Goal: Communication & Community: Answer question/provide support

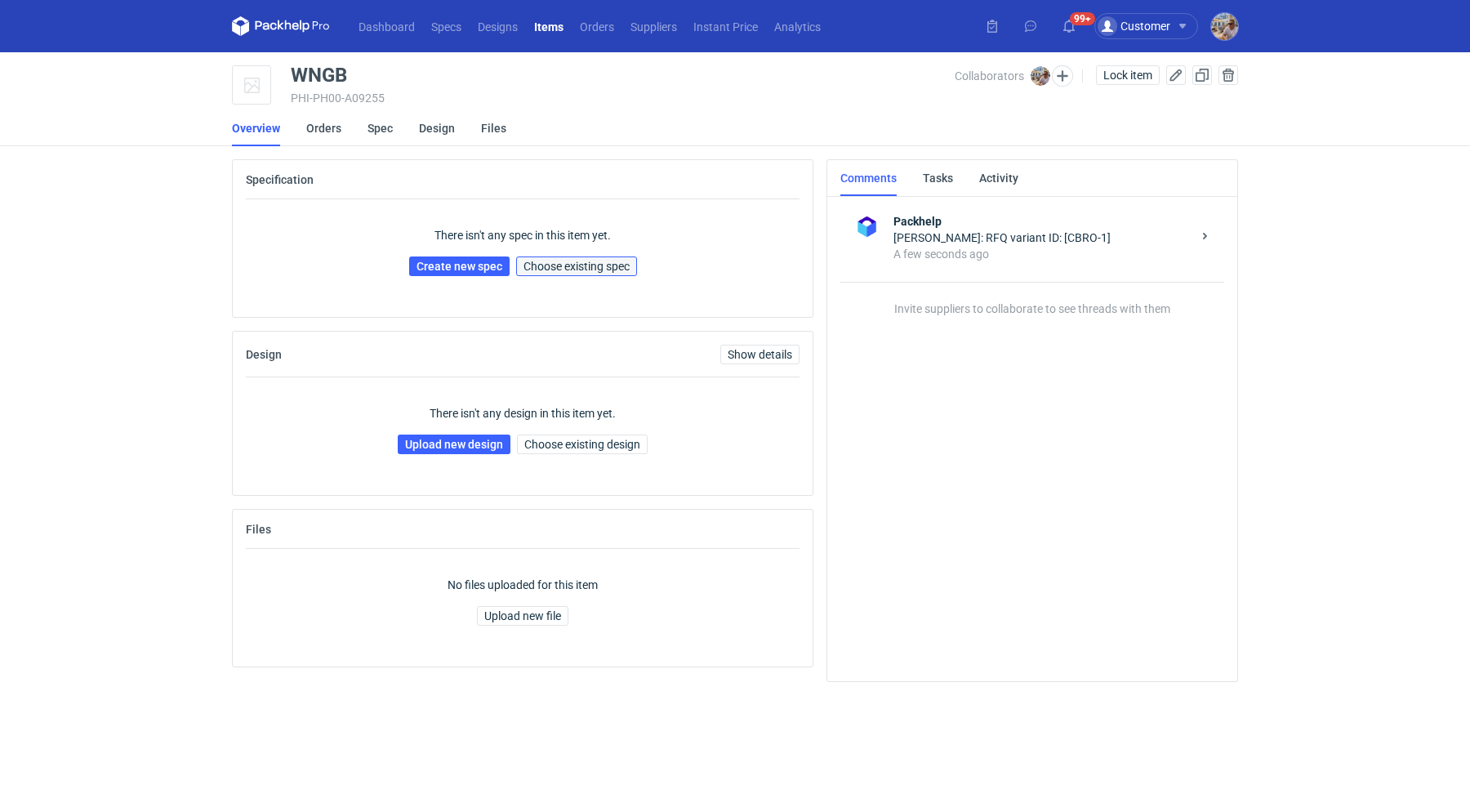
click at [582, 260] on span "Choose existing spec" at bounding box center [576, 265] width 106 height 11
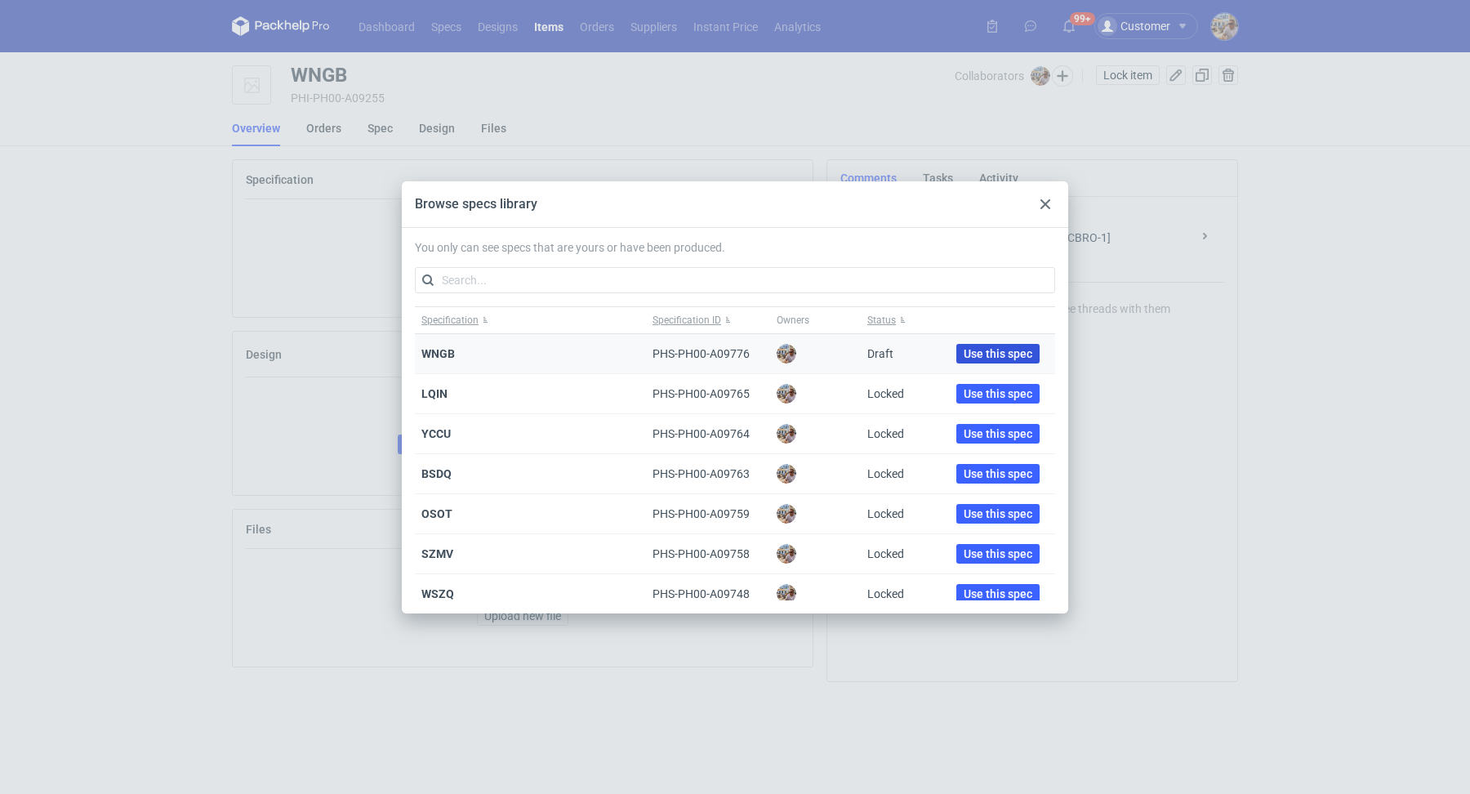
click at [963, 355] on span "Use this spec" at bounding box center [997, 353] width 69 height 11
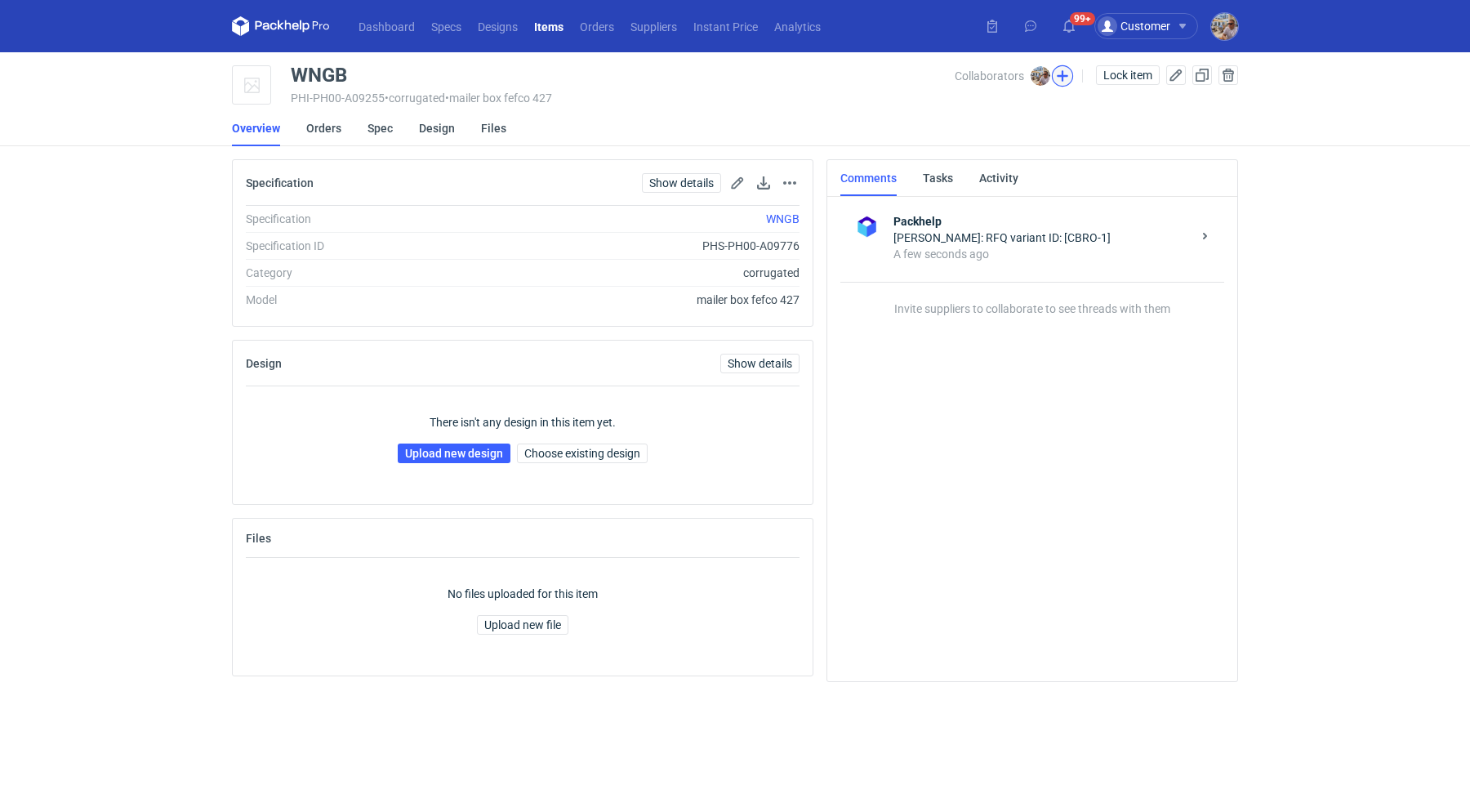
click at [1061, 70] on button "button" at bounding box center [1062, 75] width 21 height 21
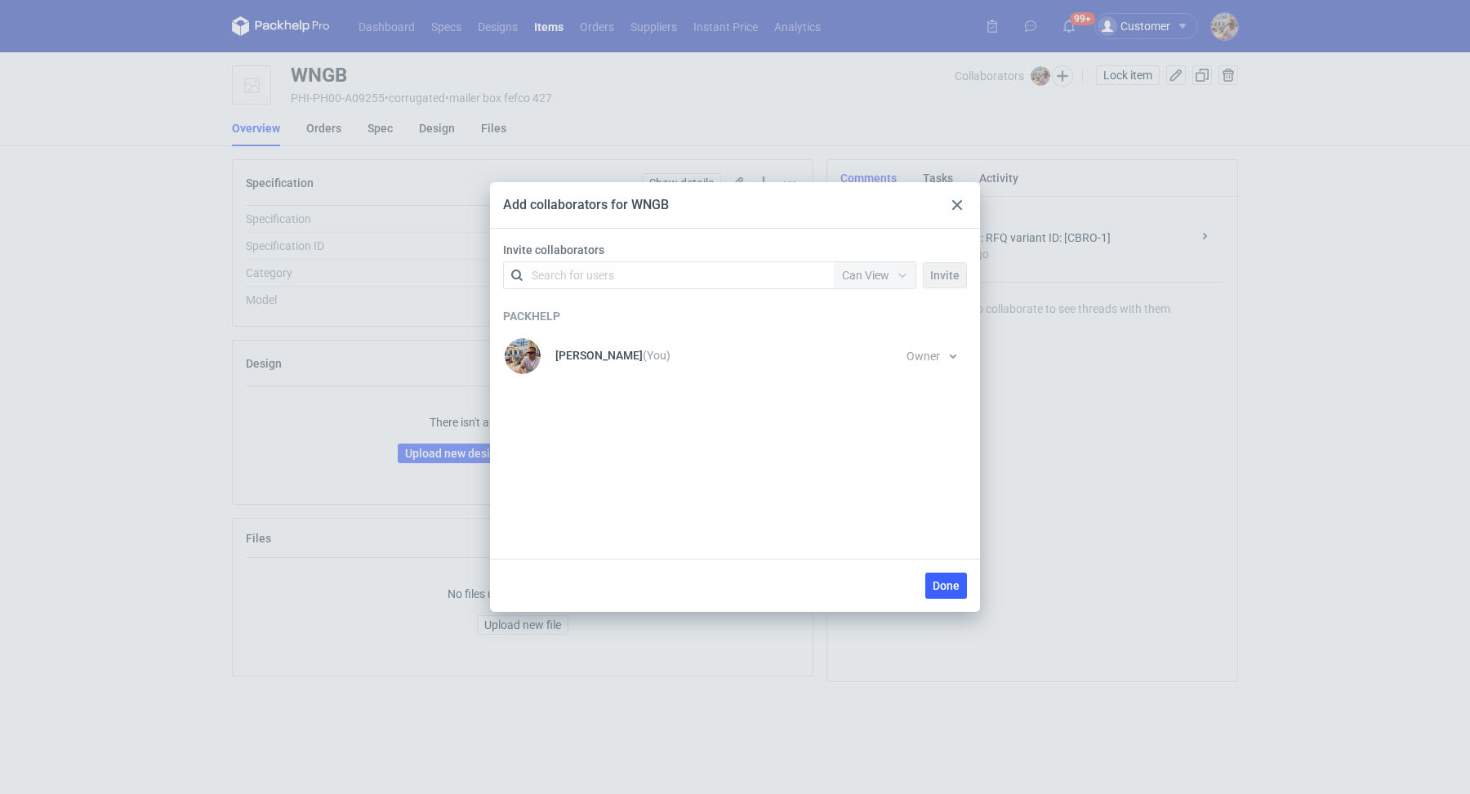
click at [543, 279] on div "Search for users" at bounding box center [573, 275] width 82 height 16
type input "[PERSON_NAME]"
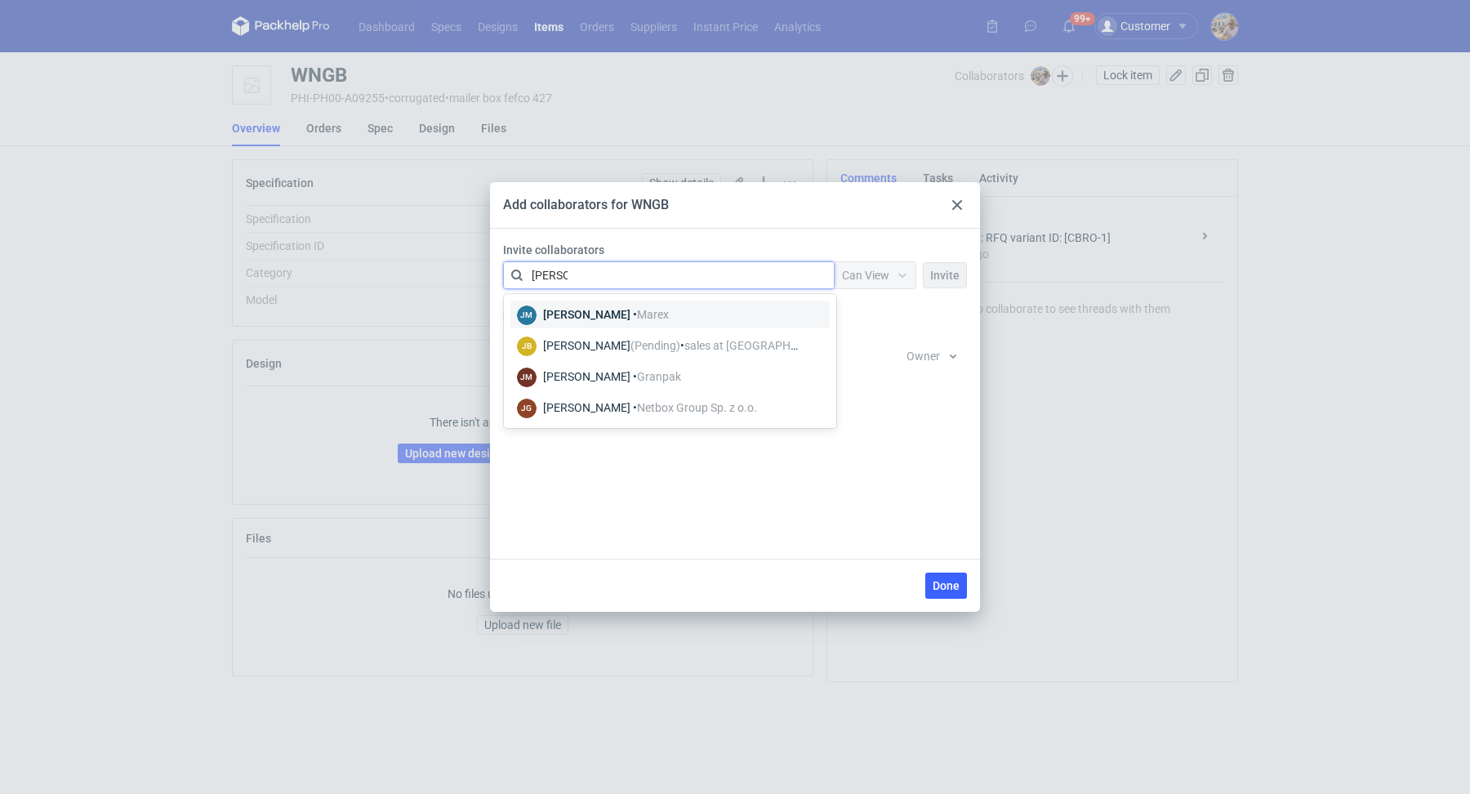
click at [643, 317] on span "Marex" at bounding box center [653, 314] width 32 height 13
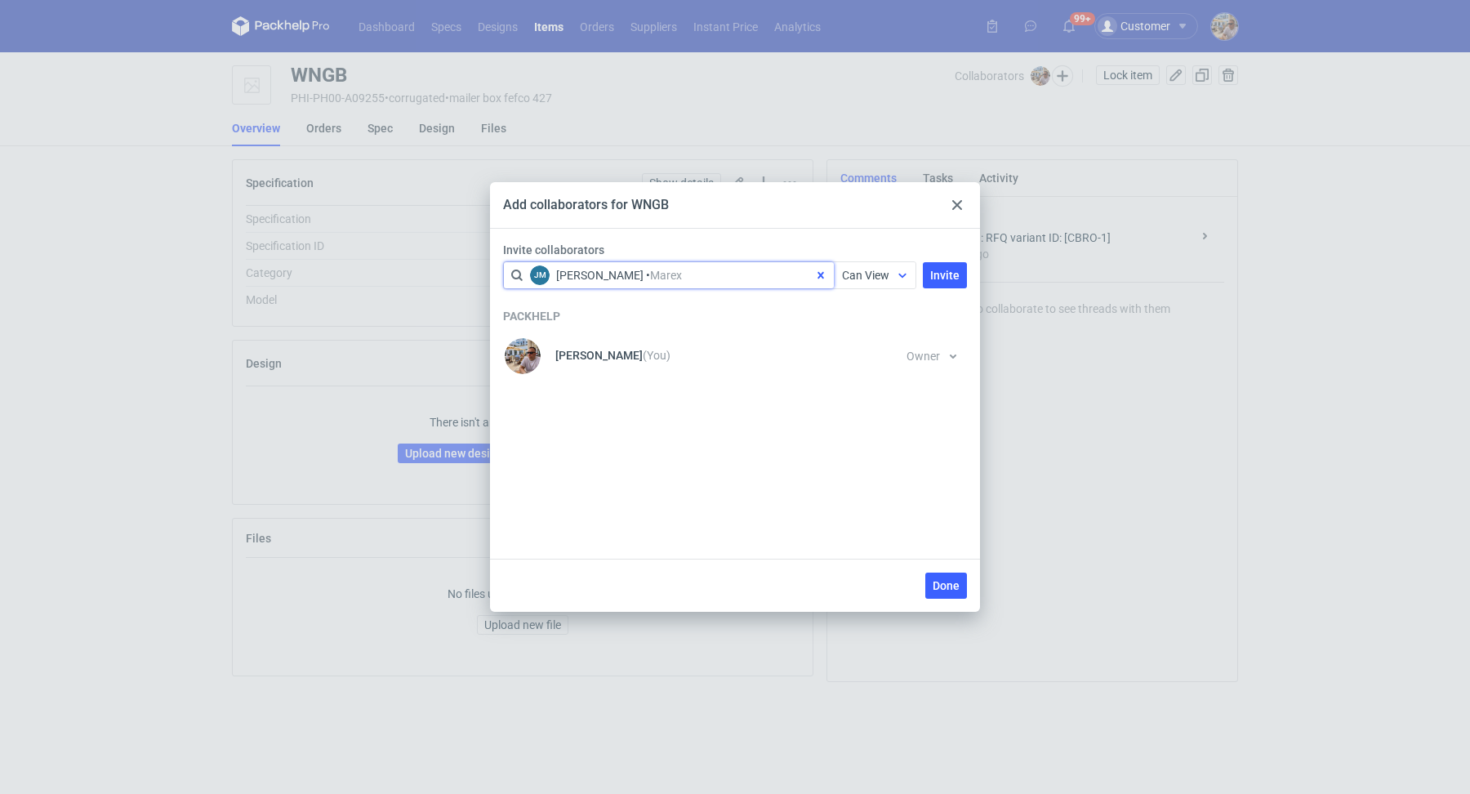
click at [869, 277] on span "Can View" at bounding box center [865, 275] width 47 height 13
click at [860, 342] on span "Can Edit" at bounding box center [870, 338] width 42 height 16
click at [964, 273] on button "Invite" at bounding box center [945, 275] width 44 height 26
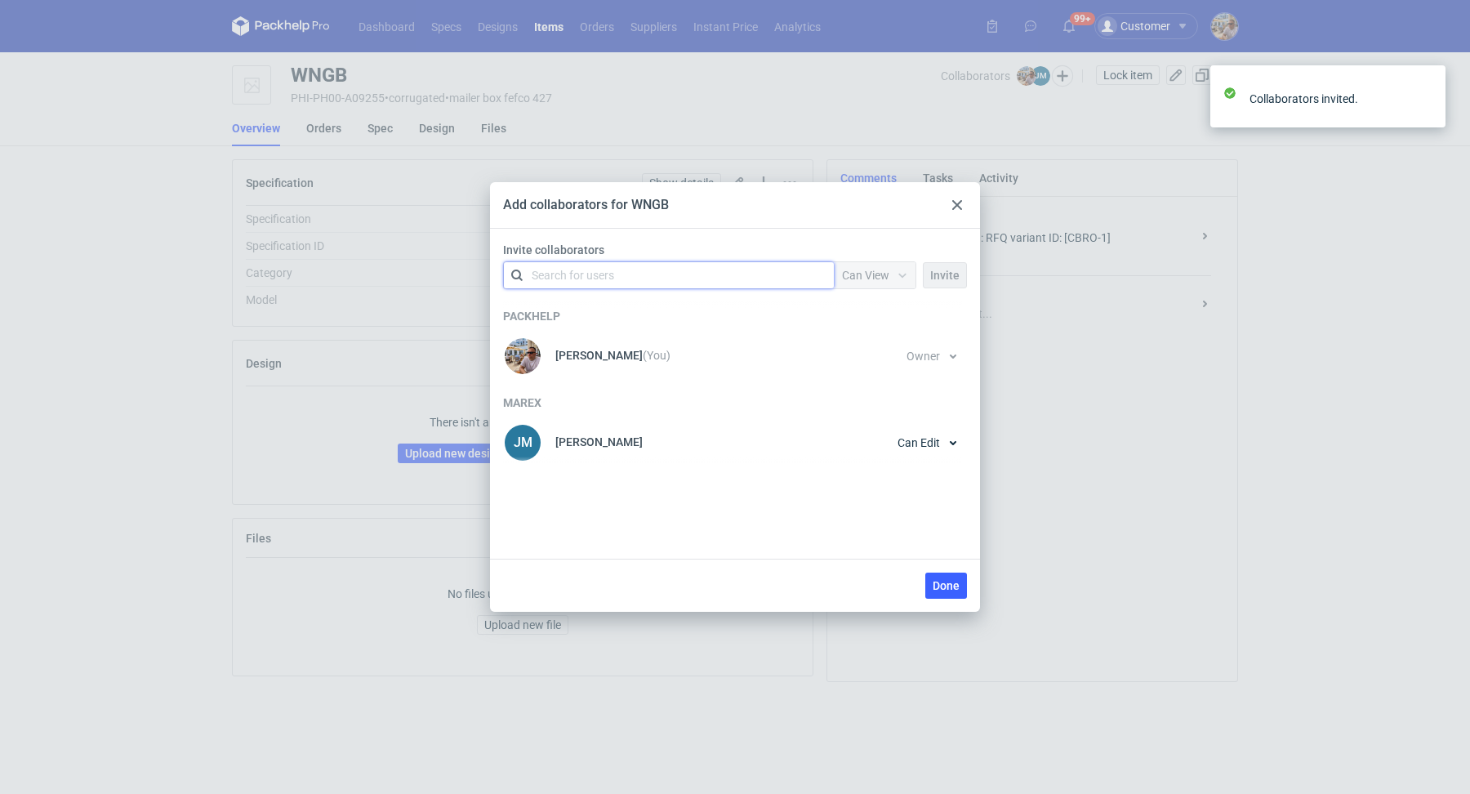
click at [592, 273] on div "Search for users" at bounding box center [573, 275] width 82 height 16
type input "[PERSON_NAME]"
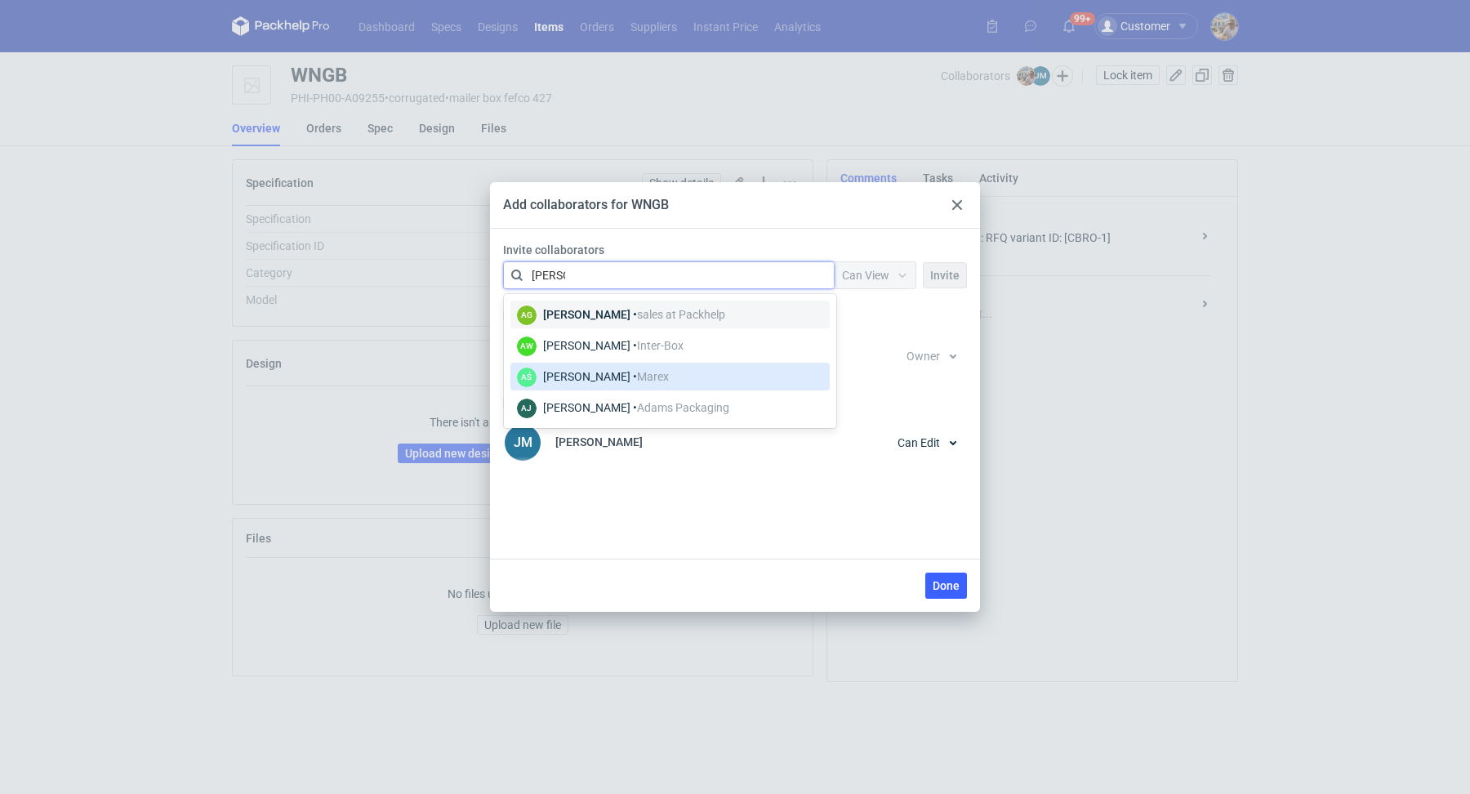
click at [616, 371] on div "[PERSON_NAME] • [GEOGRAPHIC_DATA]" at bounding box center [606, 376] width 126 height 16
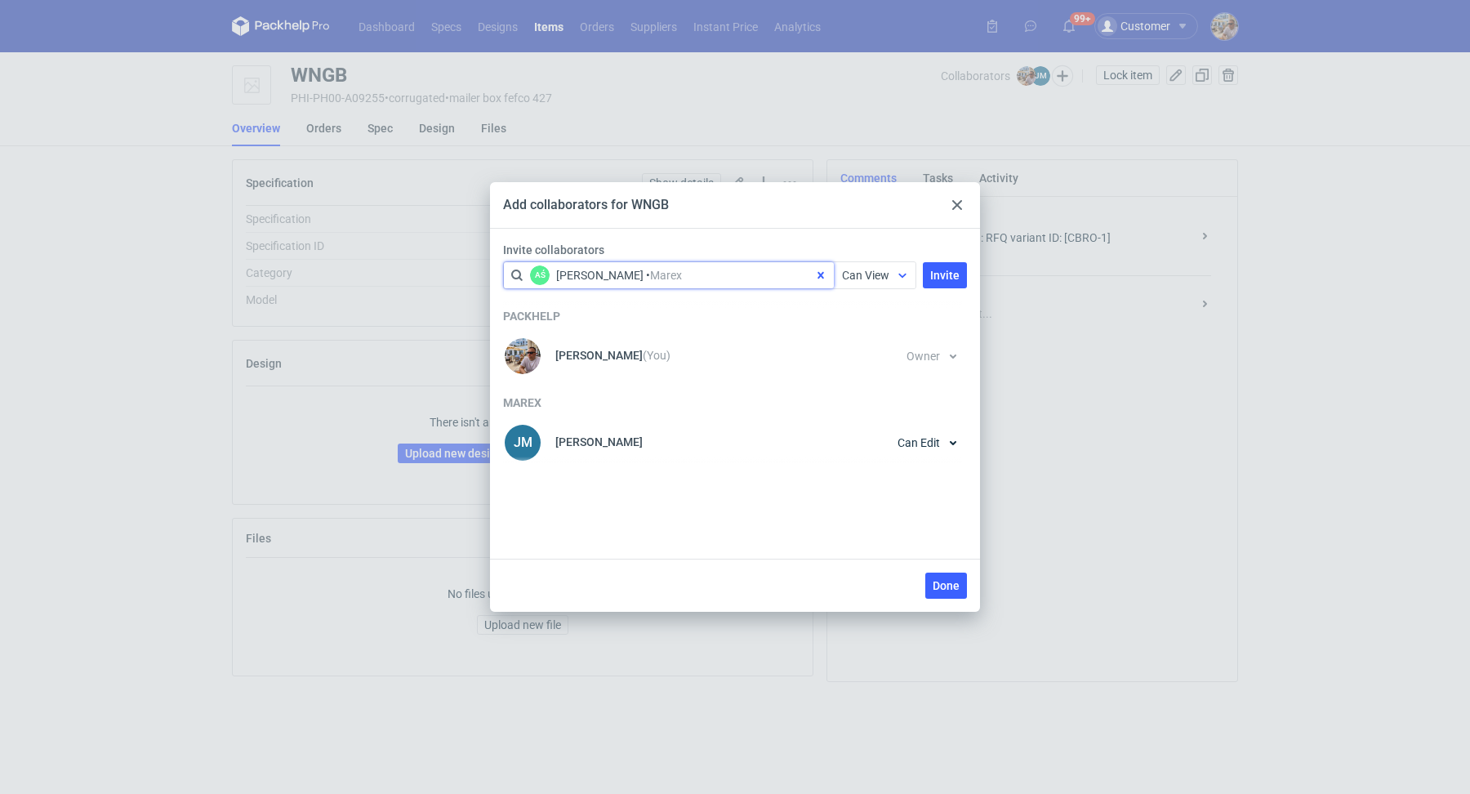
click at [894, 272] on div at bounding box center [902, 275] width 26 height 13
click at [868, 336] on span "Can Edit" at bounding box center [870, 338] width 42 height 16
click at [958, 277] on span "Invite" at bounding box center [944, 274] width 29 height 11
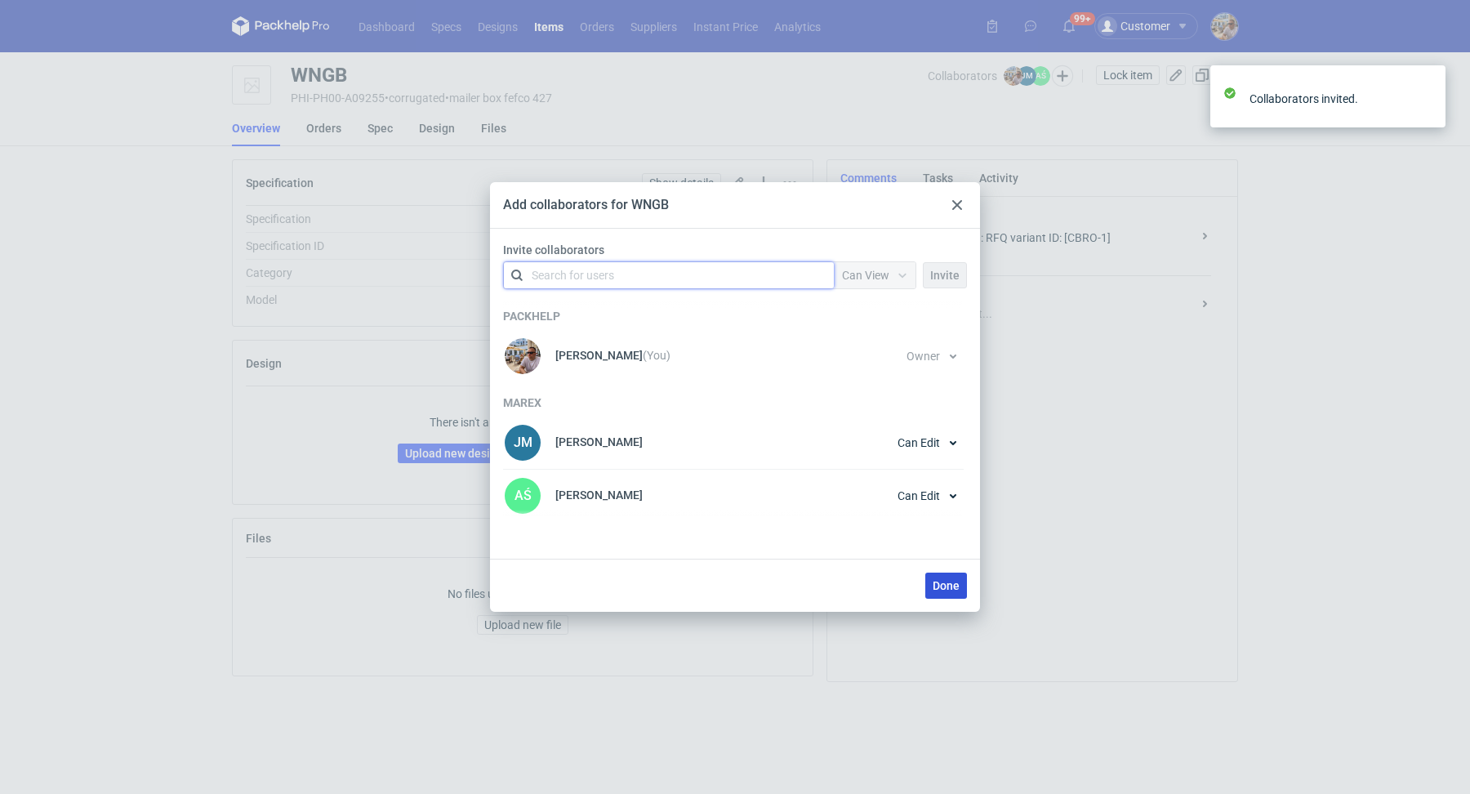
click at [964, 588] on button "Done" at bounding box center [946, 585] width 42 height 26
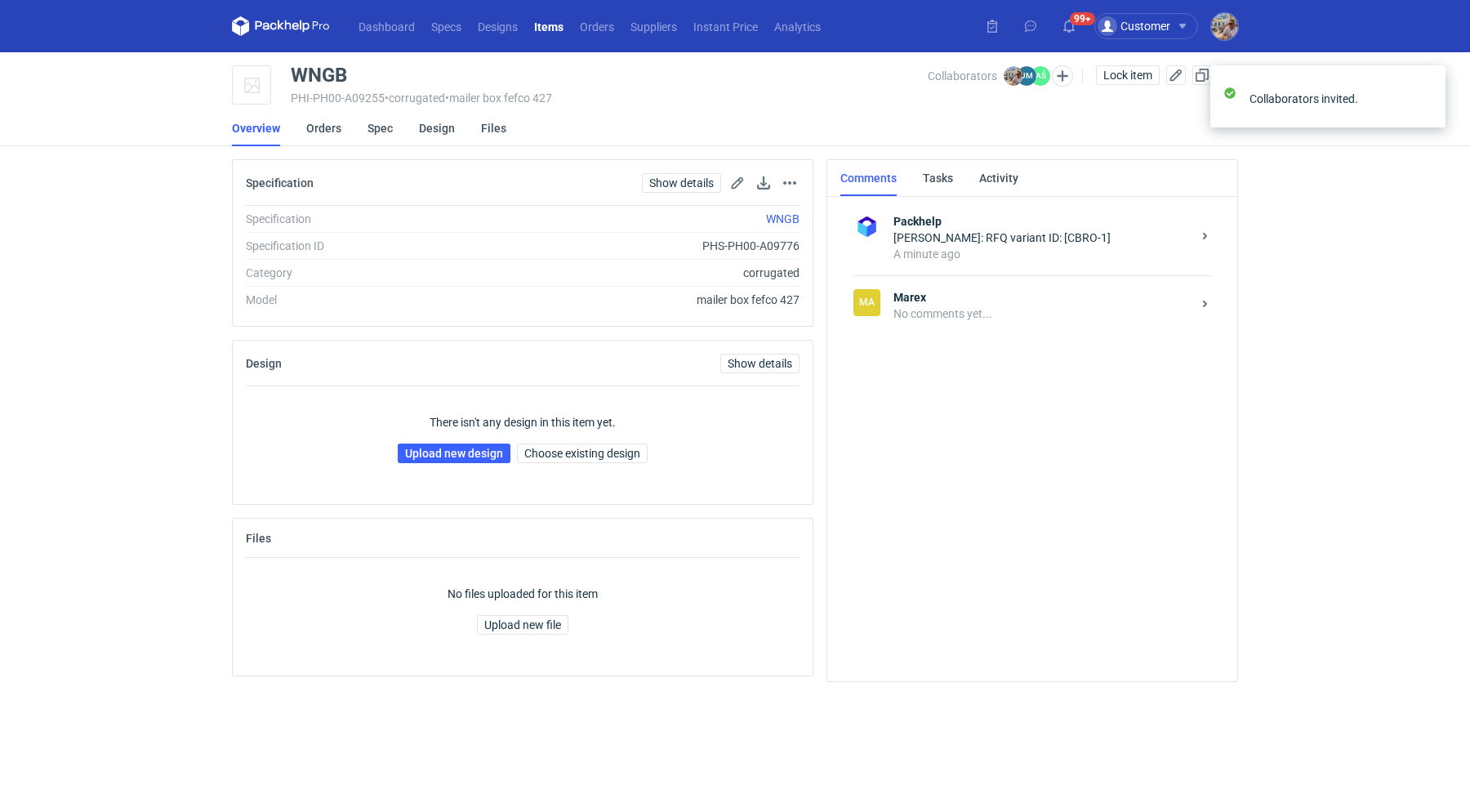
click at [941, 284] on div "[PERSON_NAME] No comments yet..." at bounding box center [1032, 305] width 358 height 60
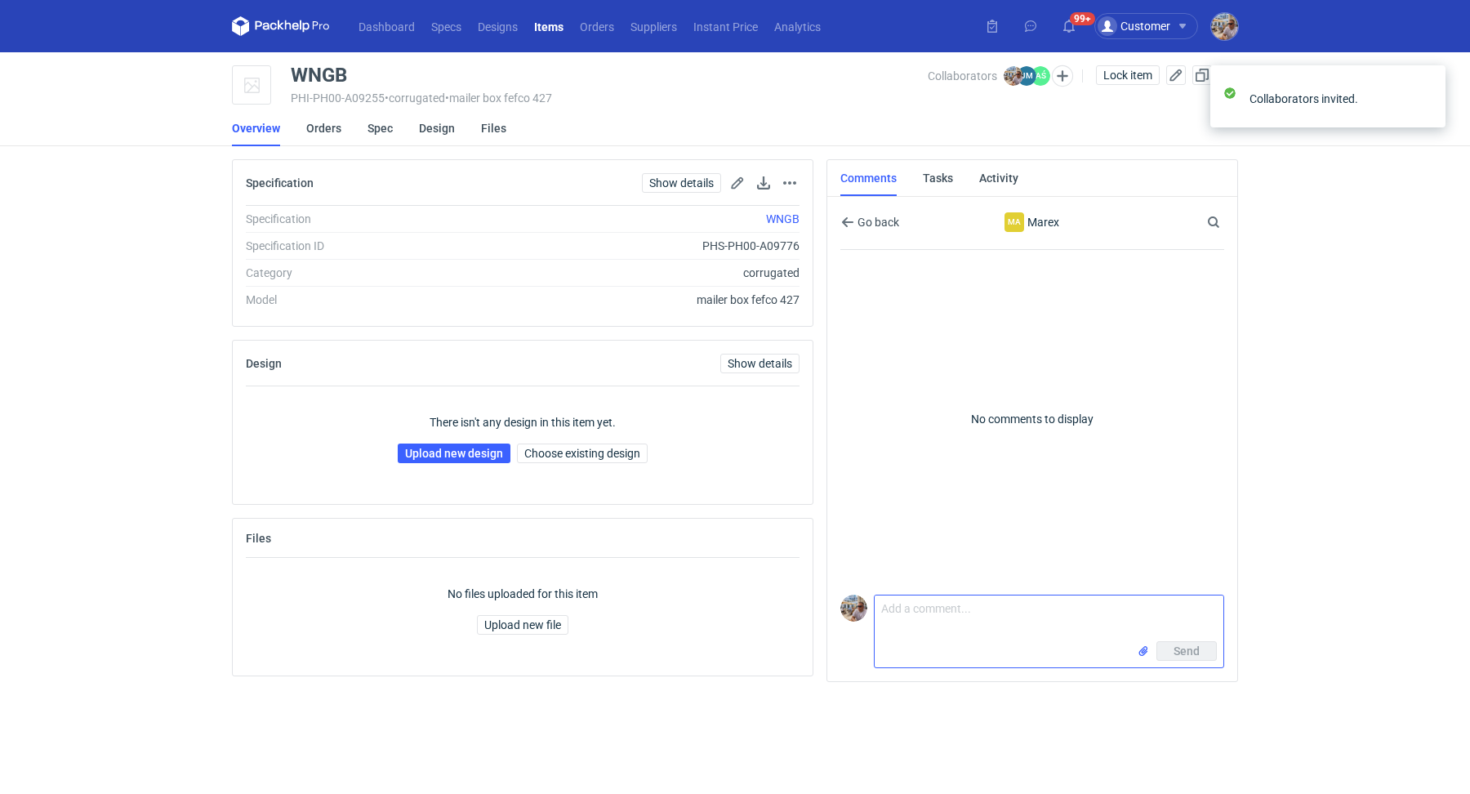
click at [919, 633] on textarea "Comment message" at bounding box center [1048, 618] width 349 height 46
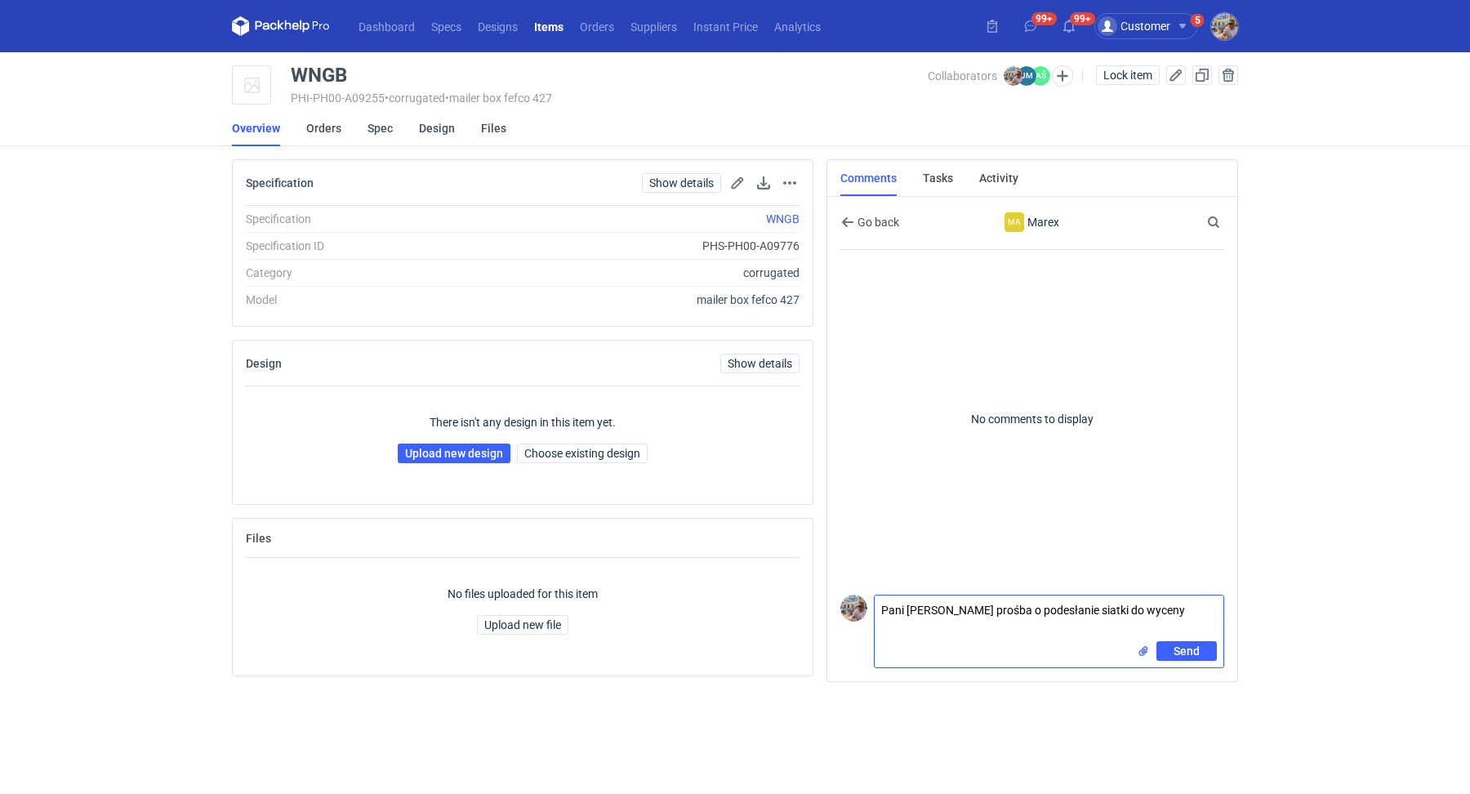
paste textarea "CBRO - 3"
type textarea "Pani Joanno prośba o podesłanie siatki do wyceny CBRO - 3."
click at [1142, 648] on input "file" at bounding box center [1143, 651] width 13 height 17
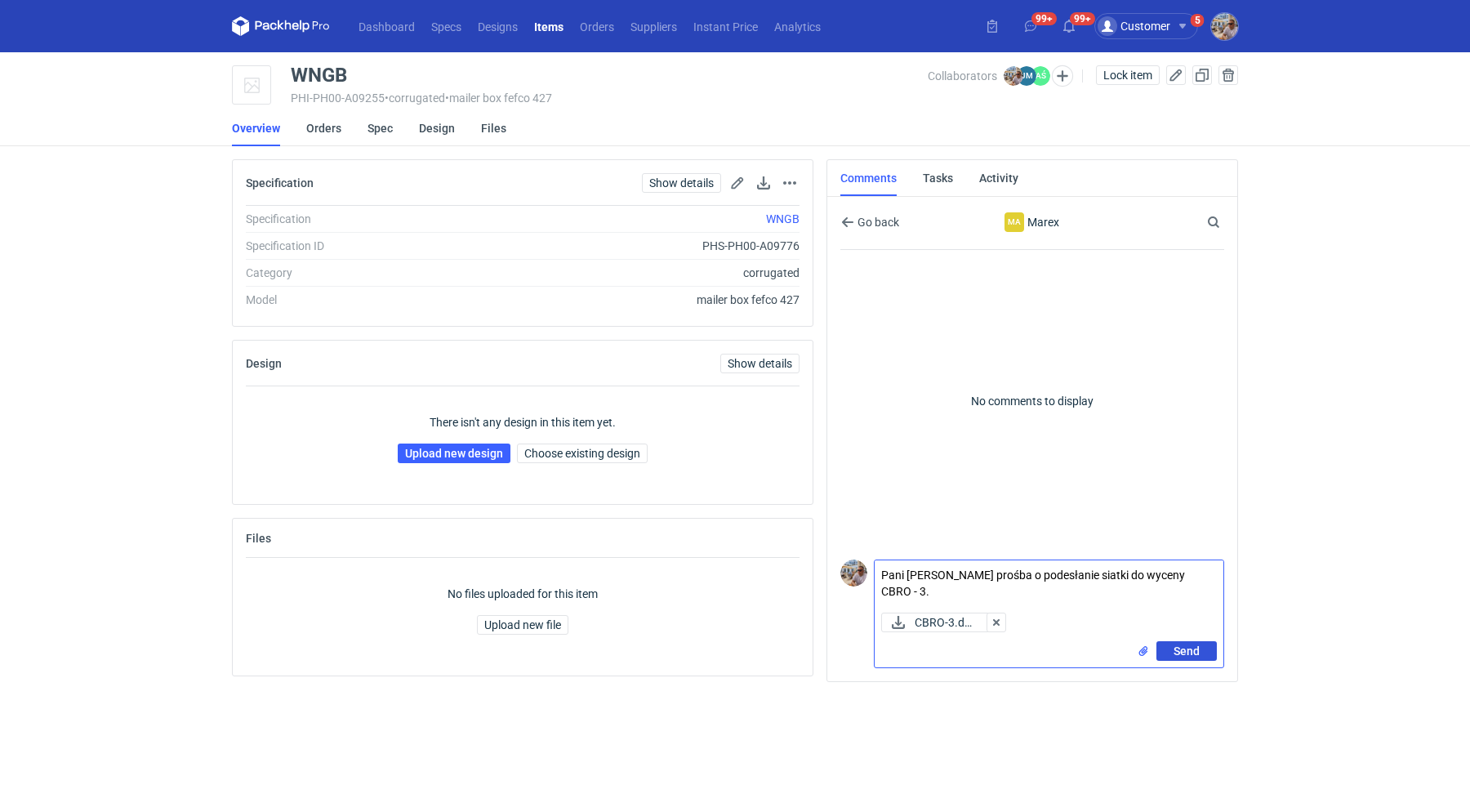
click at [1191, 656] on span "Send" at bounding box center [1186, 650] width 26 height 11
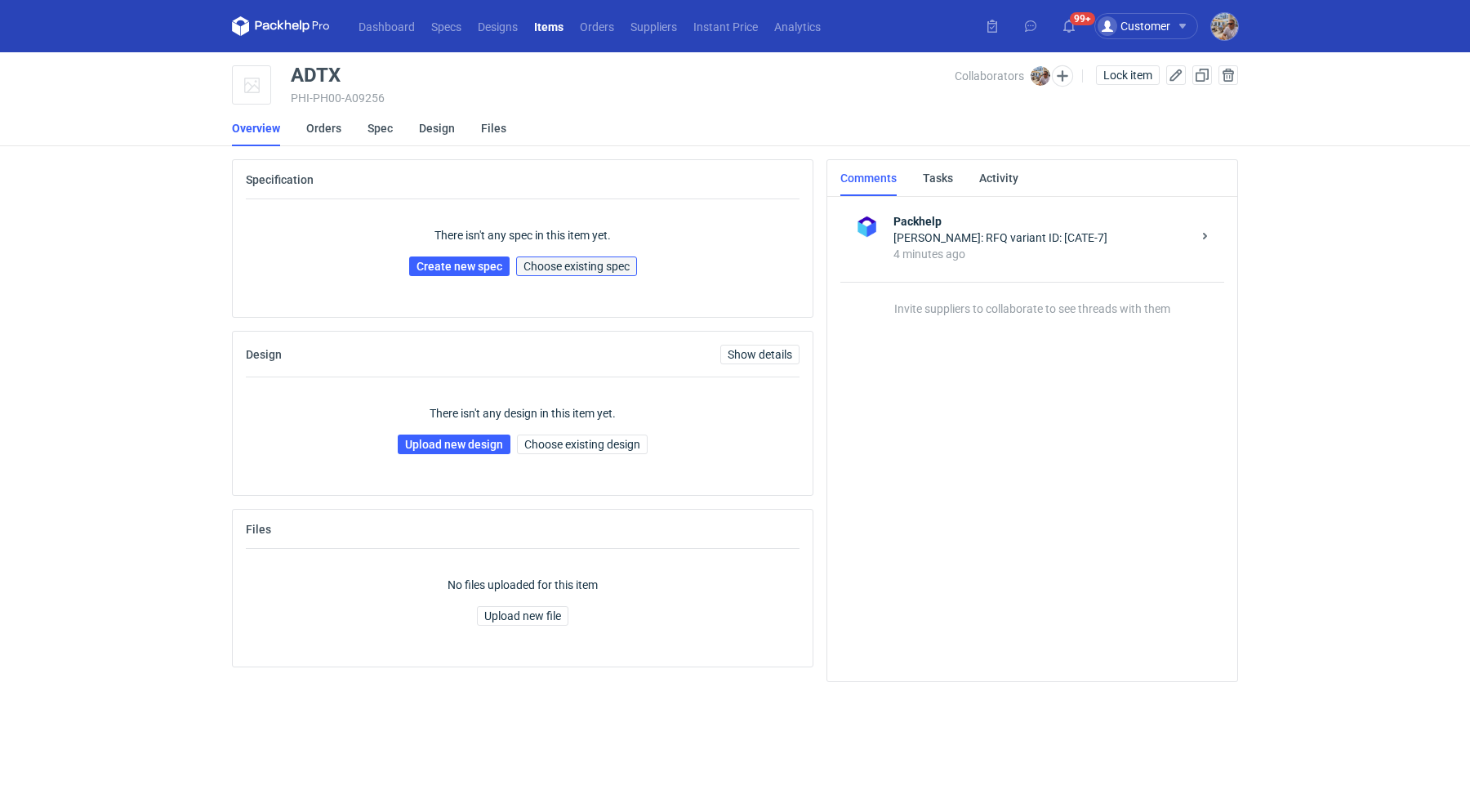
click at [573, 267] on span "Choose existing spec" at bounding box center [576, 265] width 106 height 11
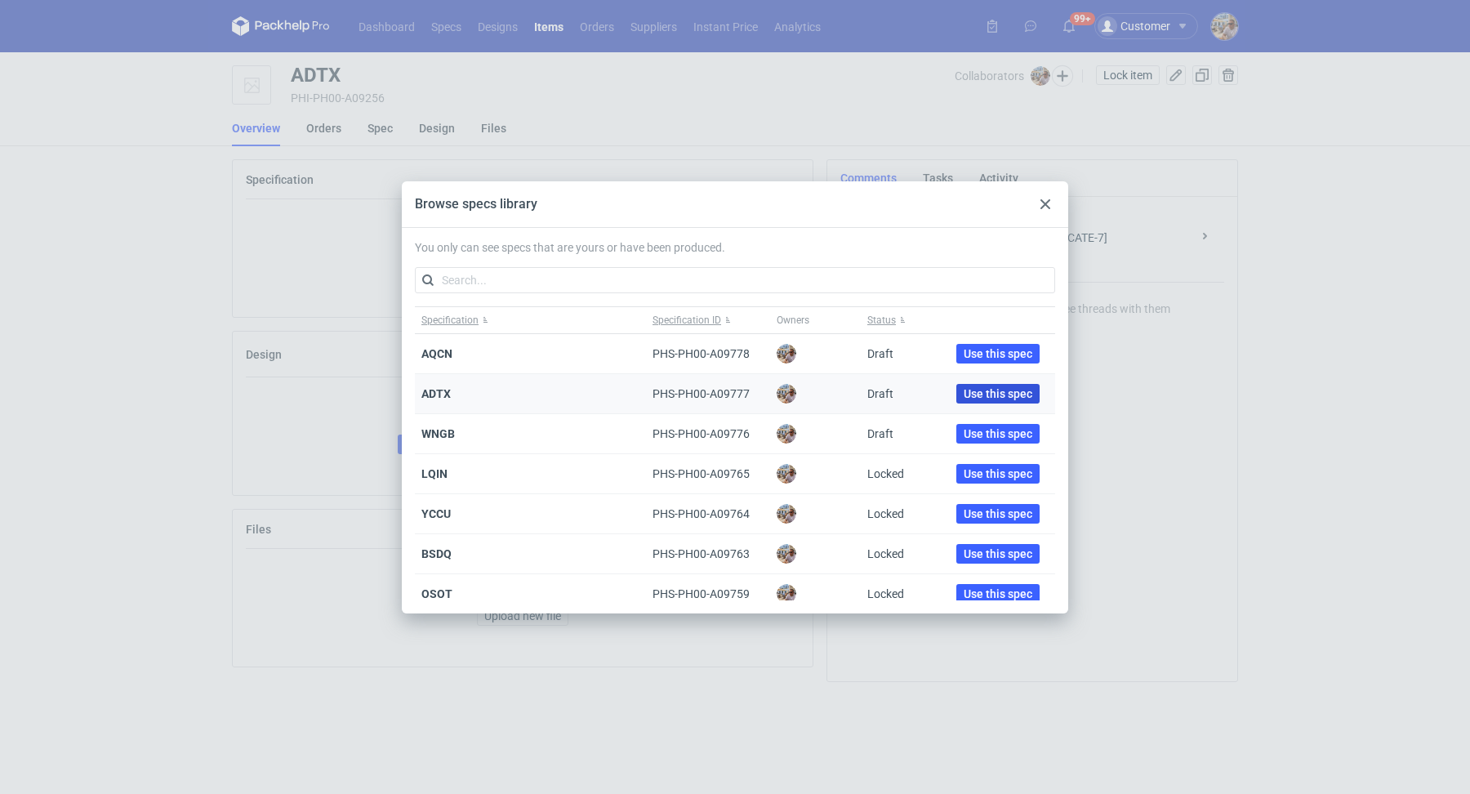
click at [963, 389] on span "Use this spec" at bounding box center [997, 393] width 69 height 11
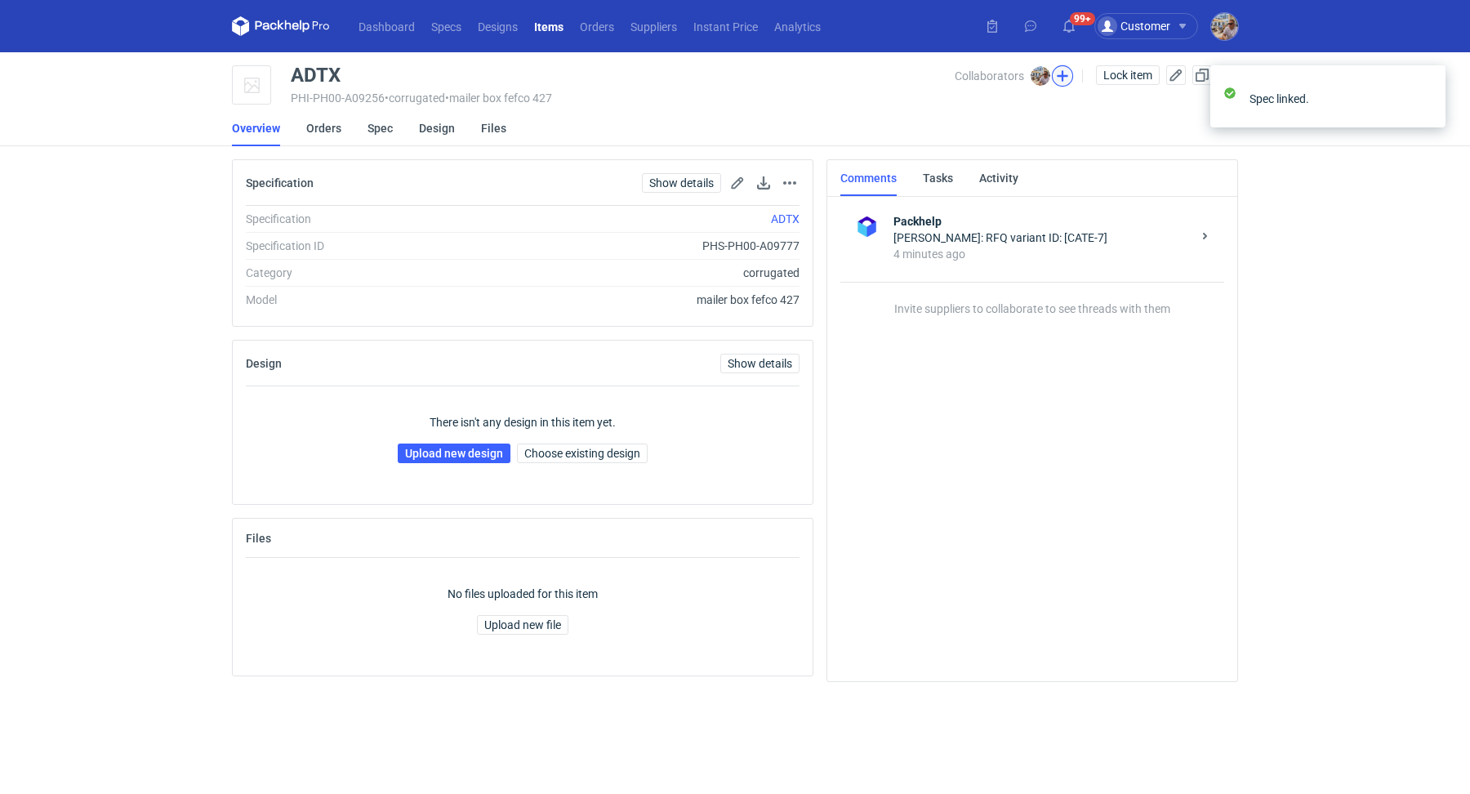
click at [1064, 77] on button "button" at bounding box center [1062, 75] width 21 height 21
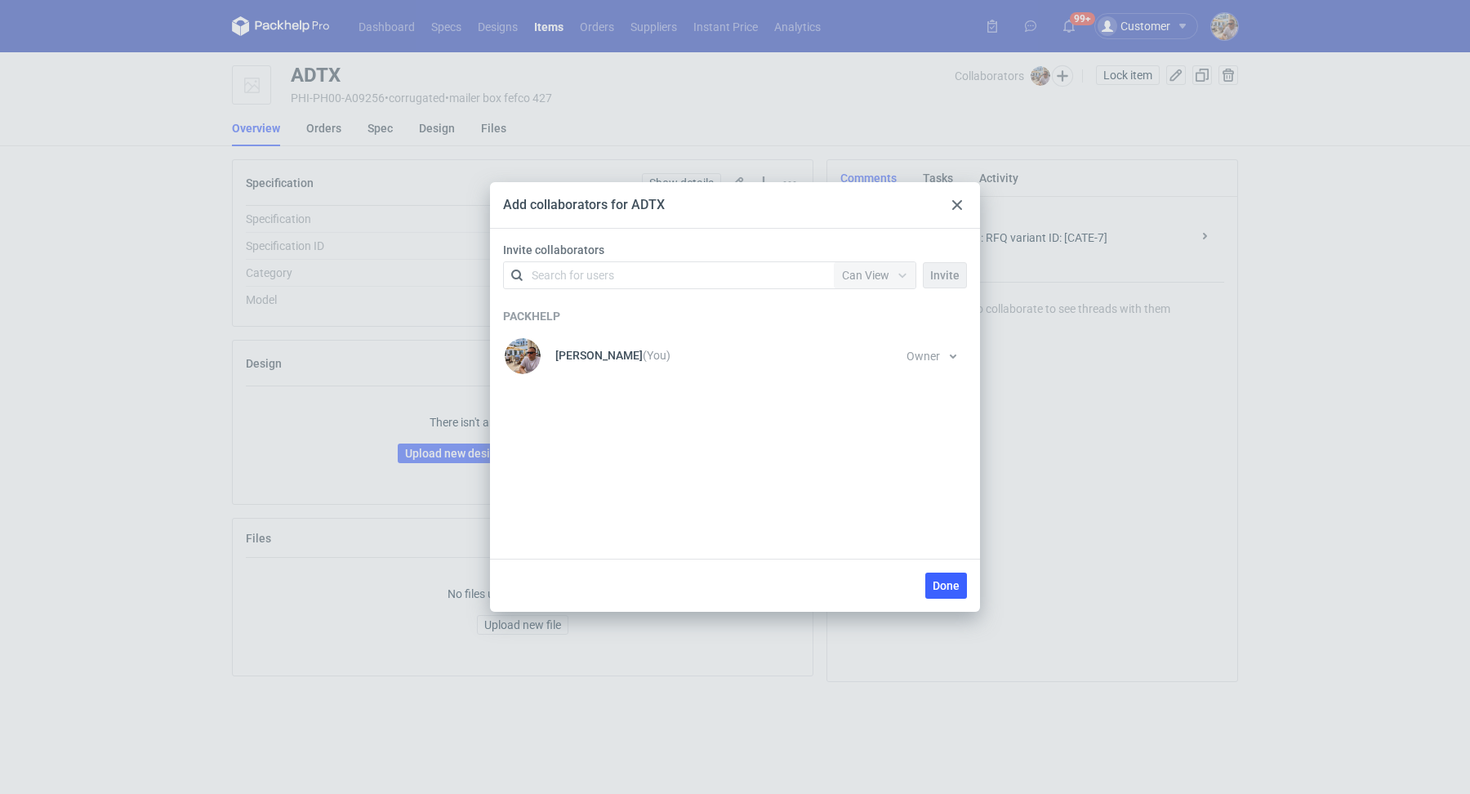
click at [589, 278] on div "Search for users" at bounding box center [573, 275] width 82 height 16
type input "serwach"
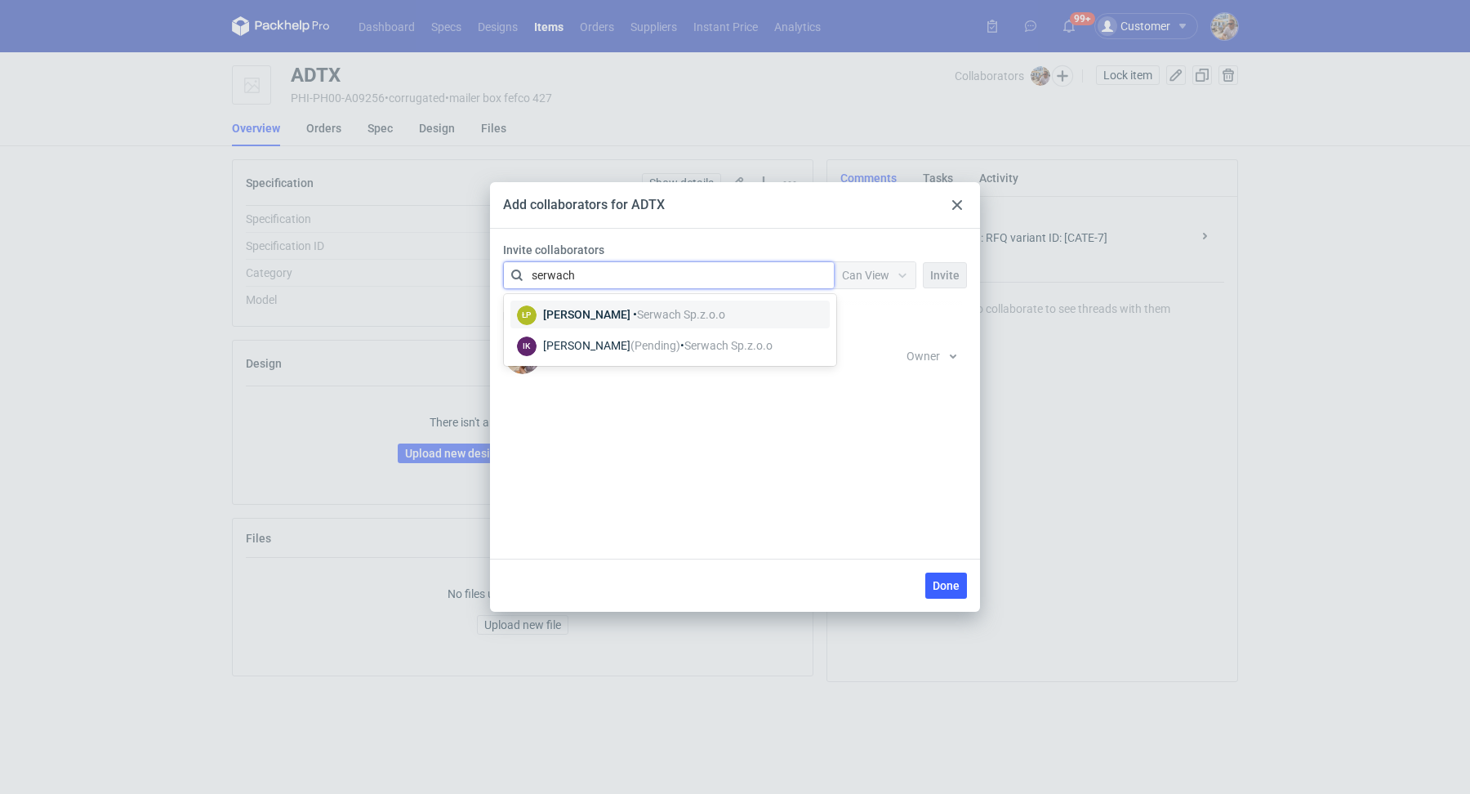
click at [587, 310] on div "Łukasz Postawa • Serwach Sp.z.o.o" at bounding box center [634, 314] width 182 height 16
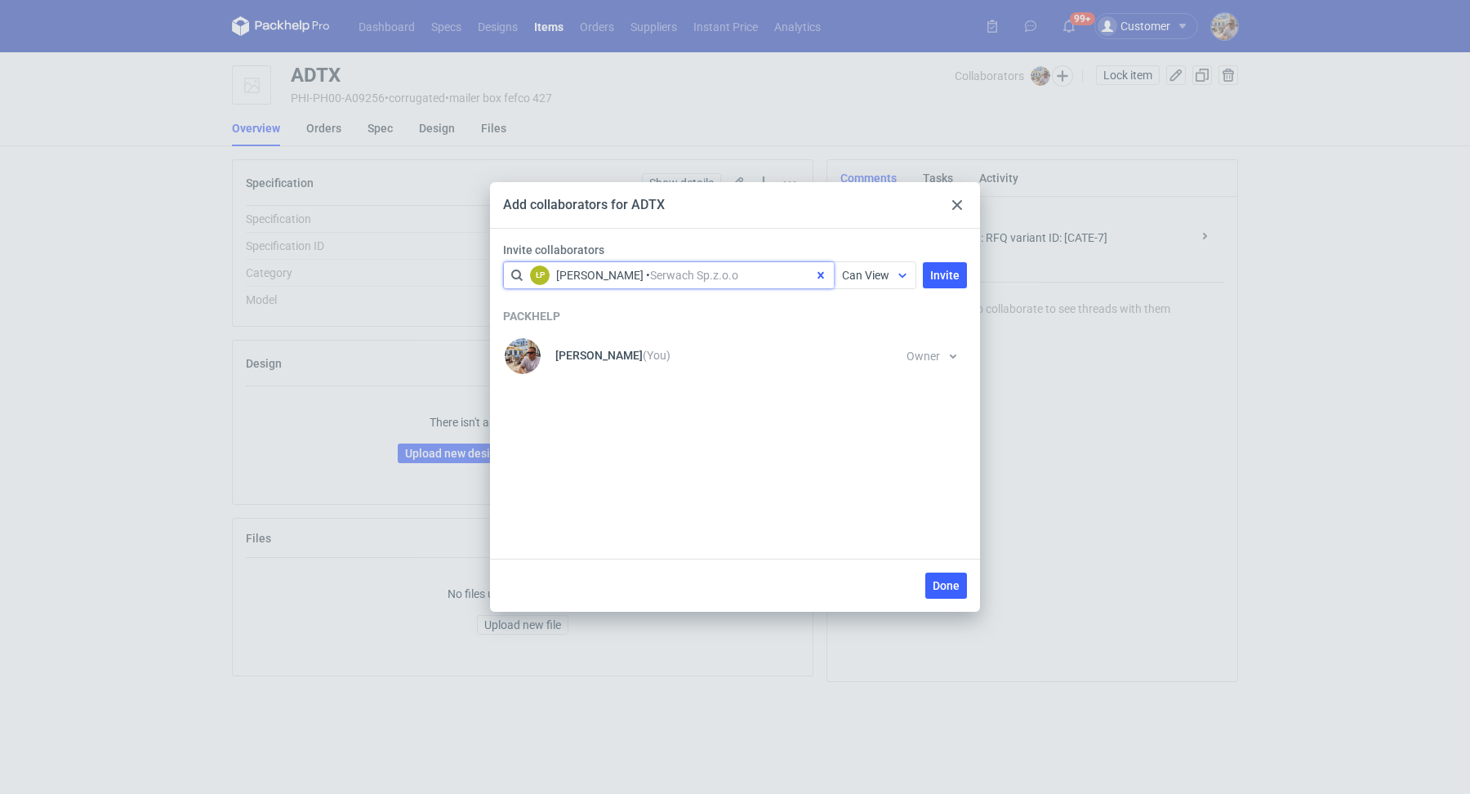
click at [901, 279] on icon at bounding box center [902, 275] width 13 height 13
click at [859, 335] on span "Can Edit" at bounding box center [870, 338] width 42 height 16
click at [961, 276] on button "Invite" at bounding box center [945, 275] width 44 height 26
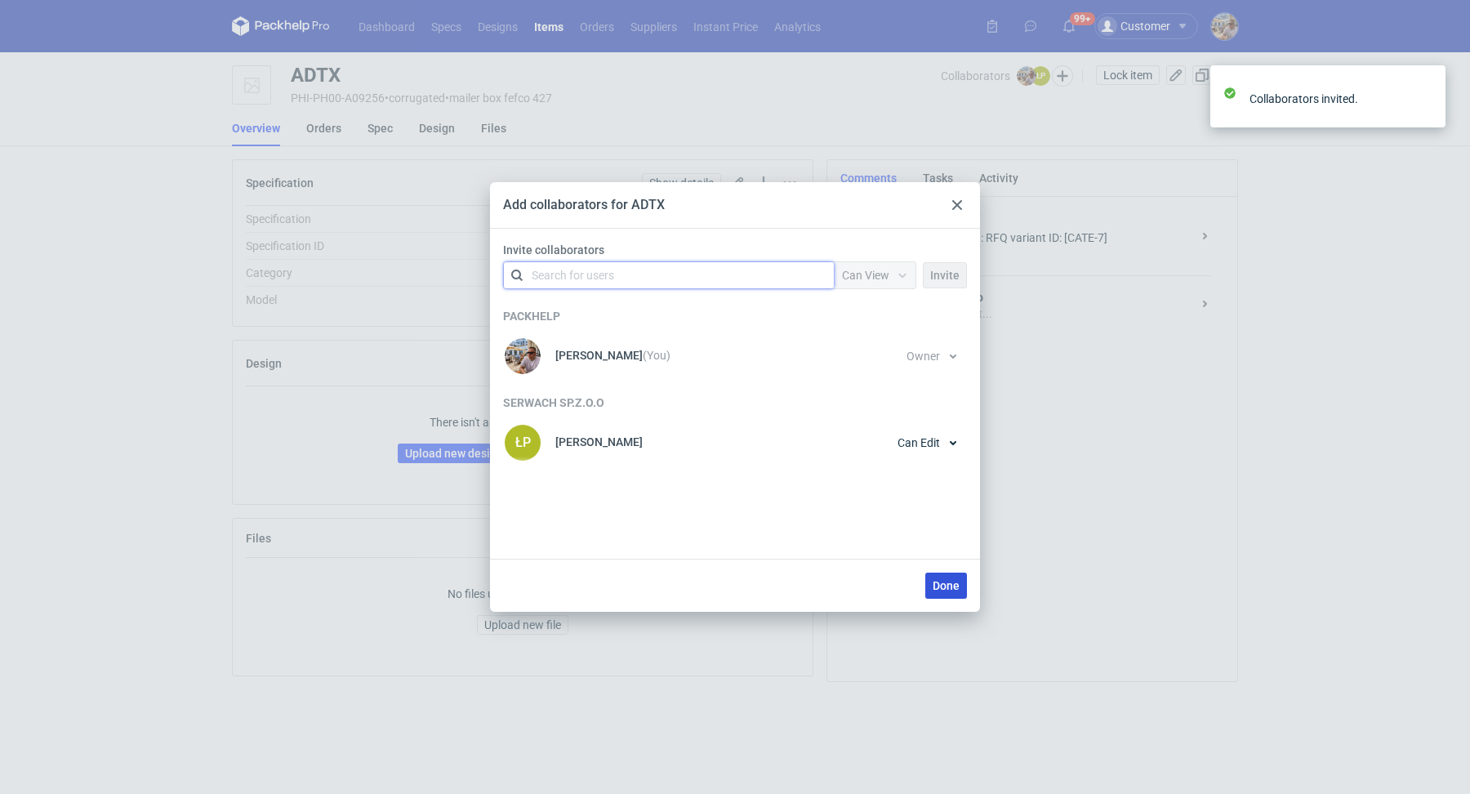
click at [938, 594] on button "Done" at bounding box center [946, 585] width 42 height 26
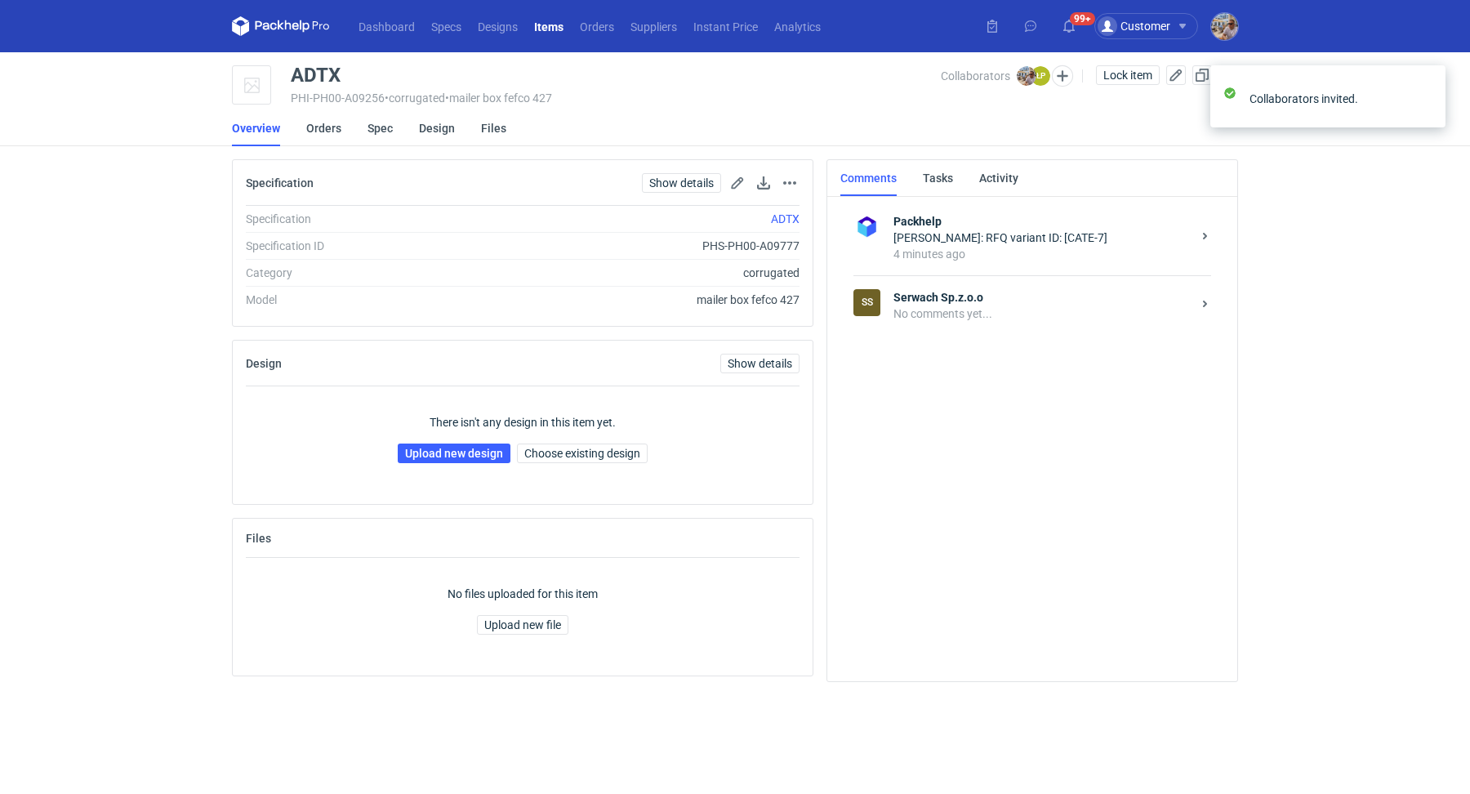
click at [999, 310] on div "No comments yet..." at bounding box center [1042, 313] width 298 height 16
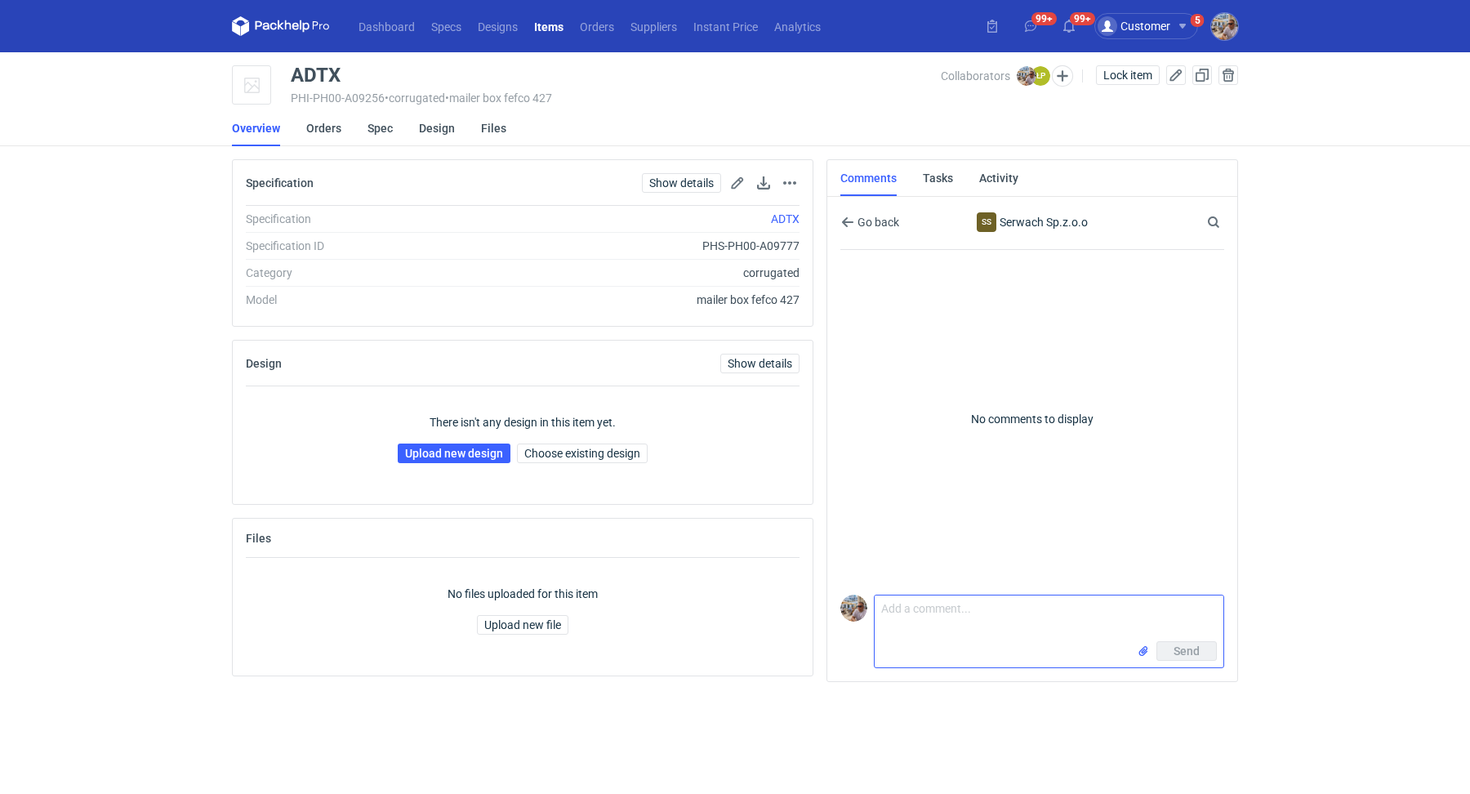
click at [906, 611] on textarea "Comment message" at bounding box center [1048, 618] width 349 height 46
paste textarea "CATE-7"
type textarea "Panie Łukaszu CATE-7 prośba o podesłanie siatki"
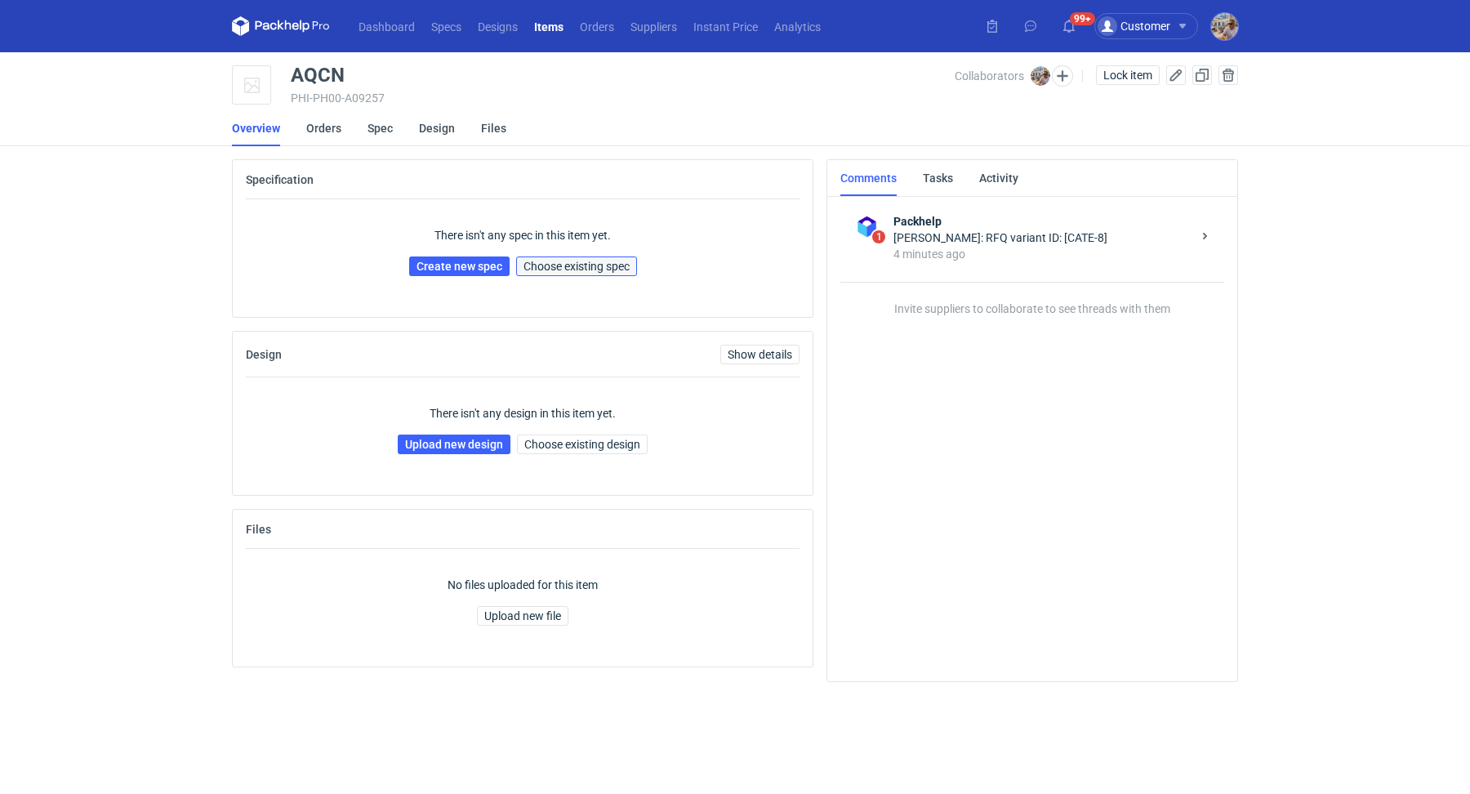
click at [574, 256] on button "Choose existing spec" at bounding box center [576, 266] width 121 height 20
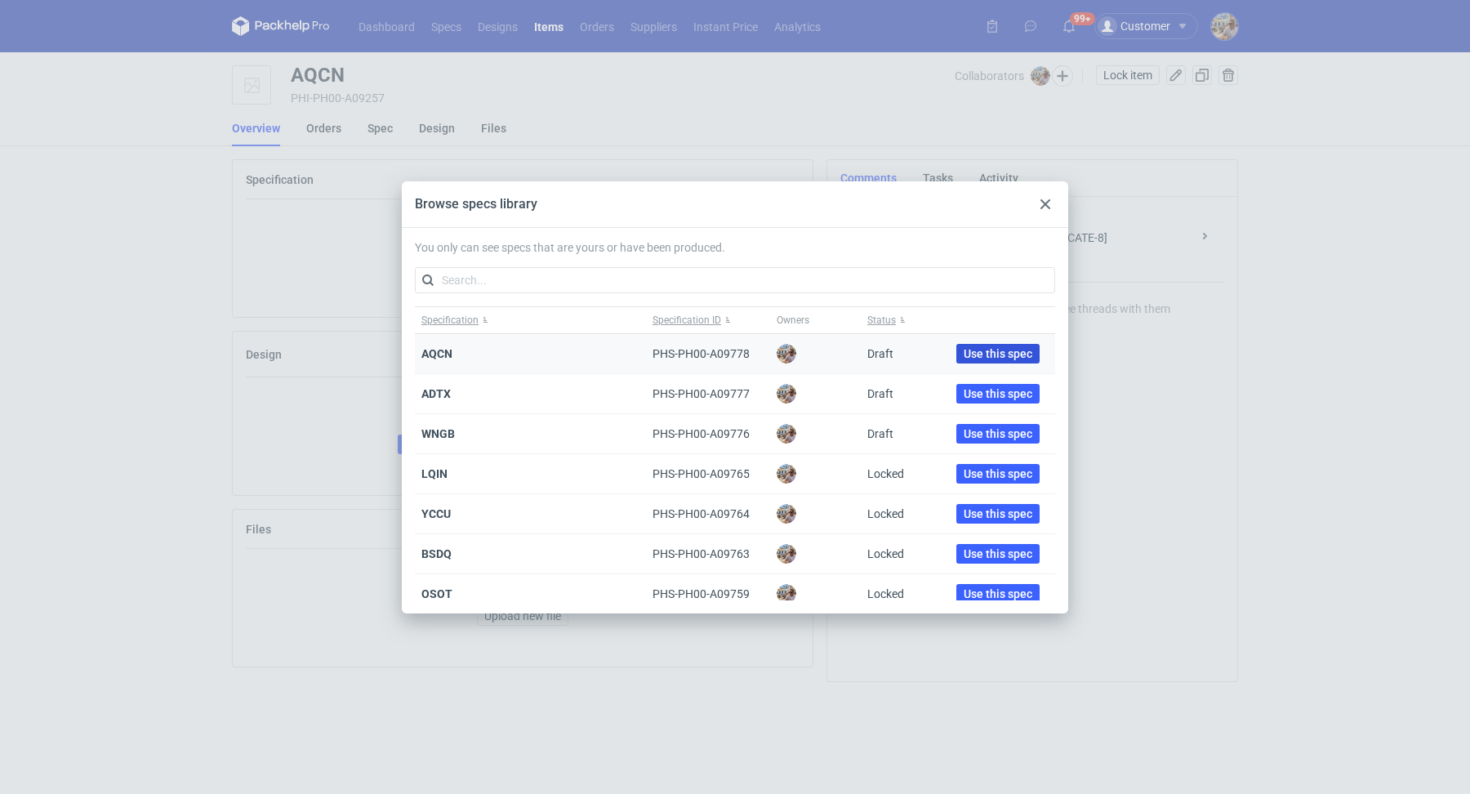
click at [972, 356] on span "Use this spec" at bounding box center [997, 353] width 69 height 11
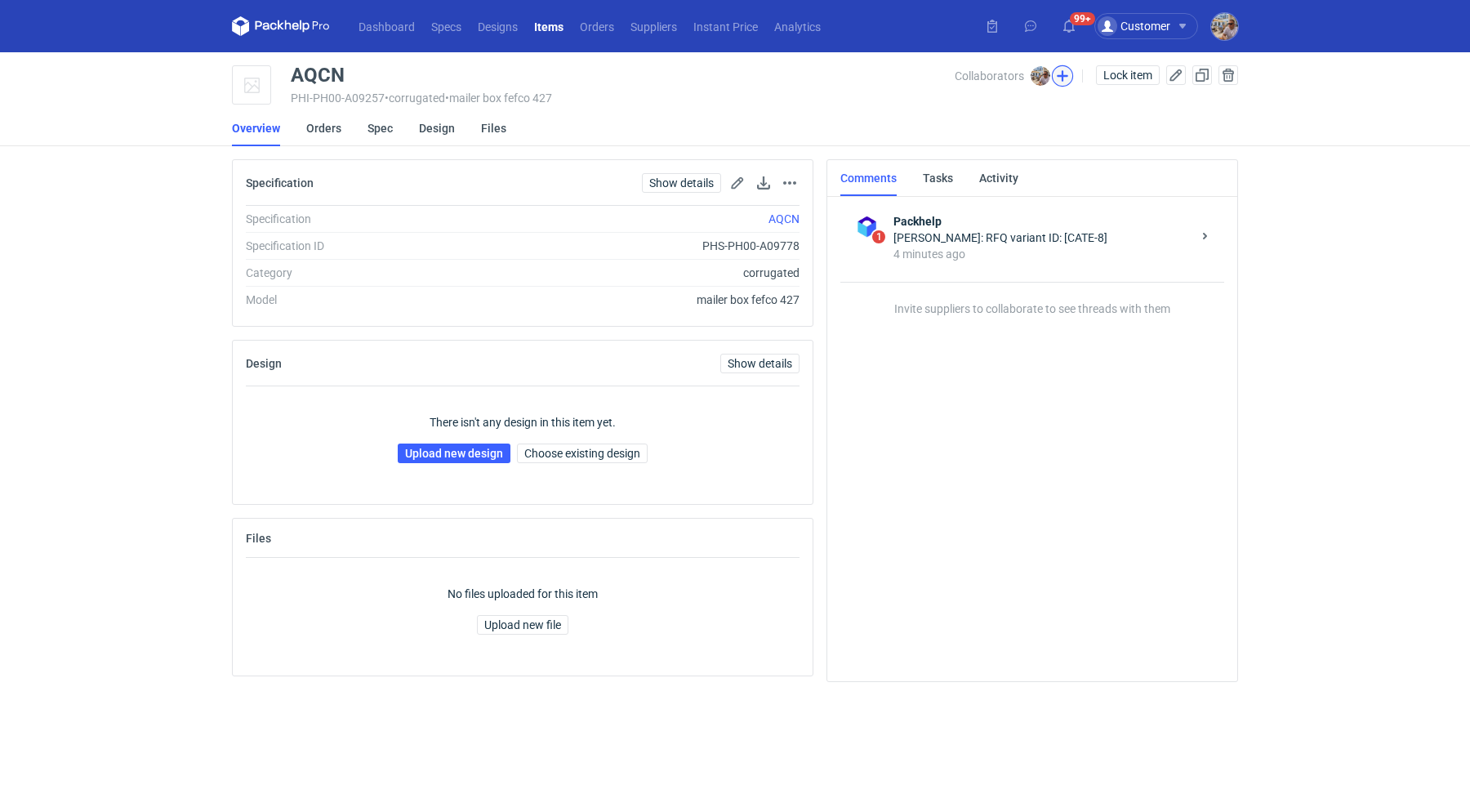
click at [1057, 75] on button "button" at bounding box center [1062, 75] width 21 height 21
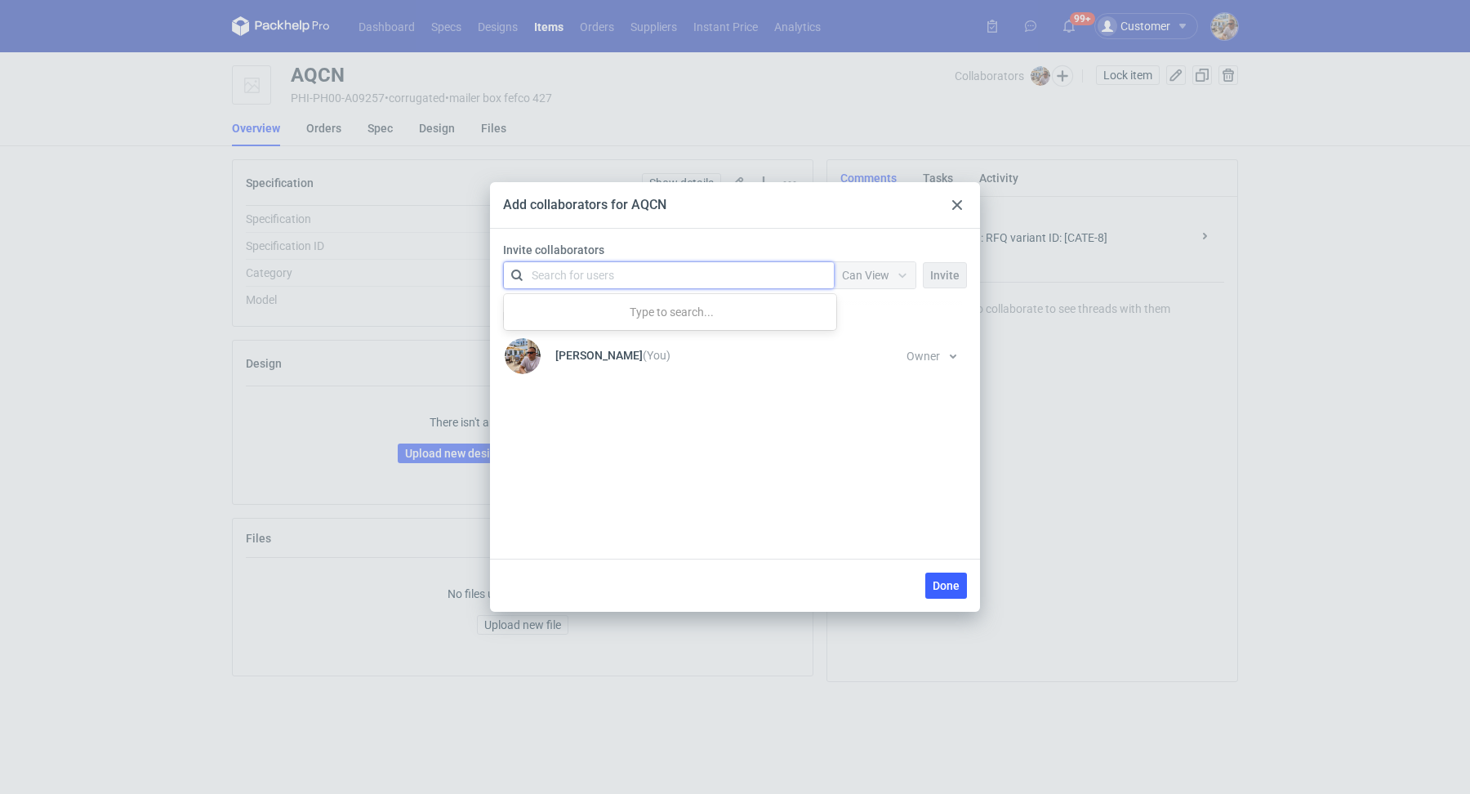
click at [586, 279] on div "Search for users" at bounding box center [573, 275] width 82 height 16
type input "serwach"
click at [577, 315] on div "Łukasz Postawa • Serwach Sp.z.o.o" at bounding box center [634, 314] width 182 height 16
click at [865, 269] on span "Can View" at bounding box center [865, 275] width 47 height 13
click at [856, 332] on span "Can Edit" at bounding box center [870, 338] width 42 height 16
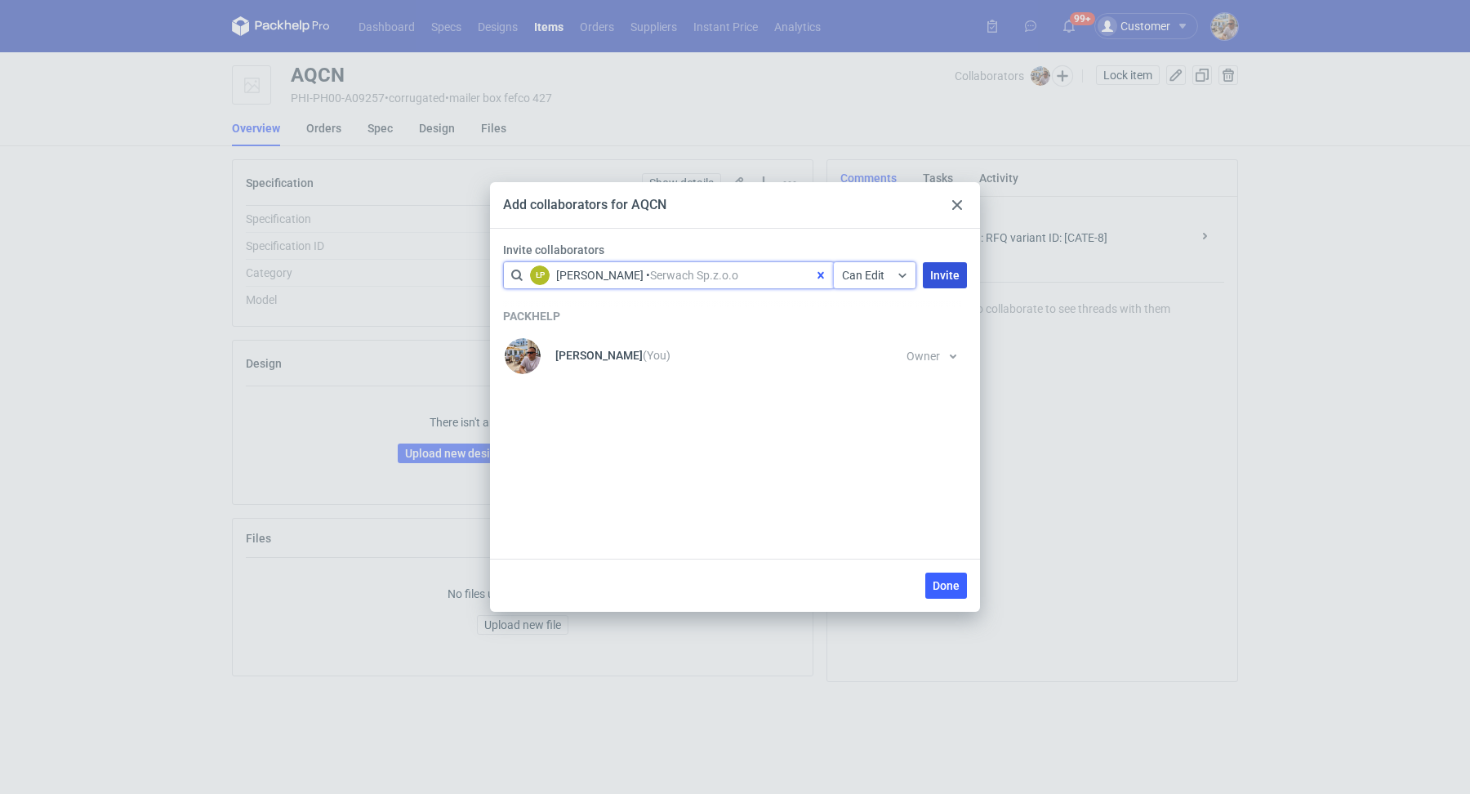
click at [957, 274] on span "Invite" at bounding box center [944, 274] width 29 height 11
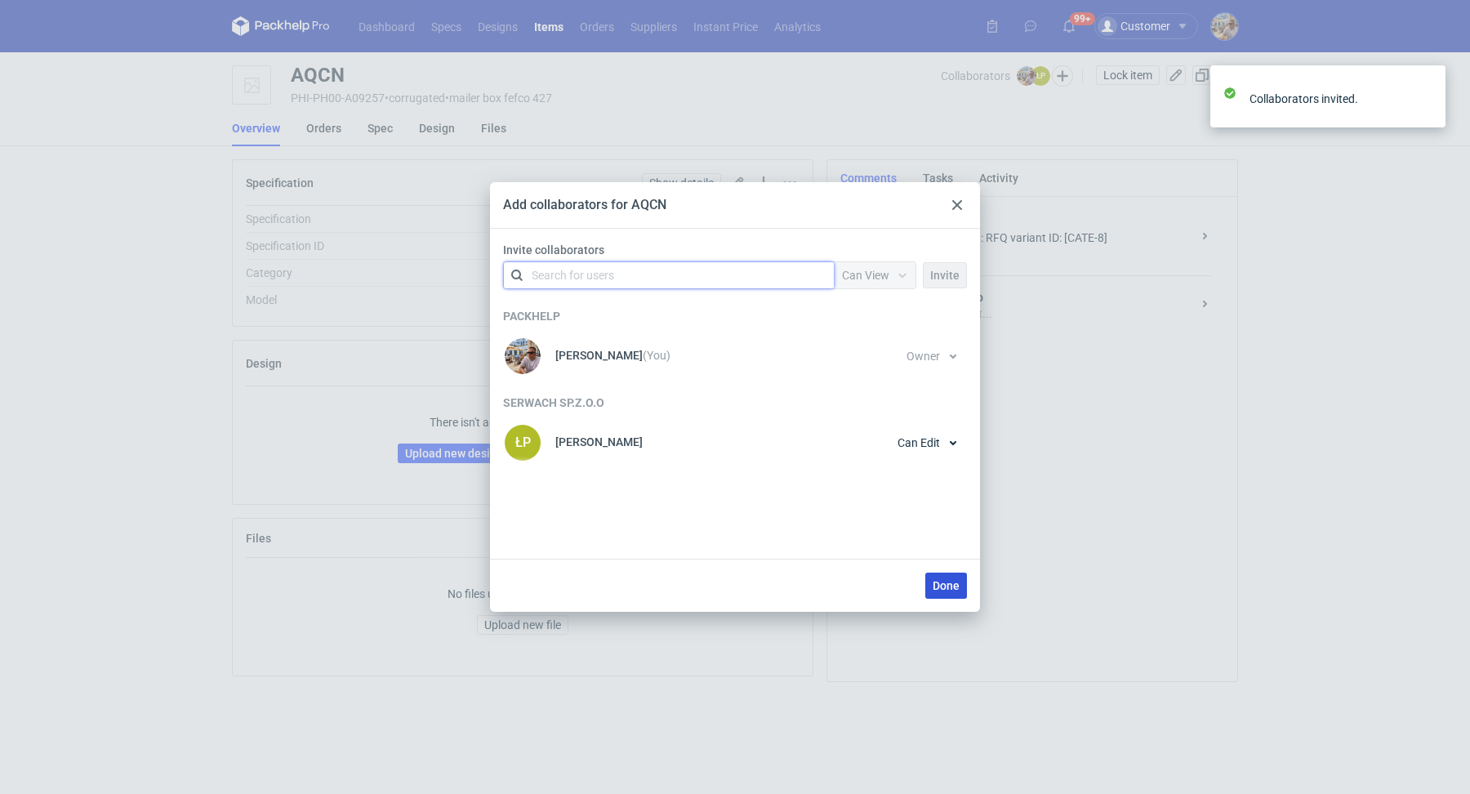
click at [951, 591] on span "Done" at bounding box center [945, 585] width 27 height 11
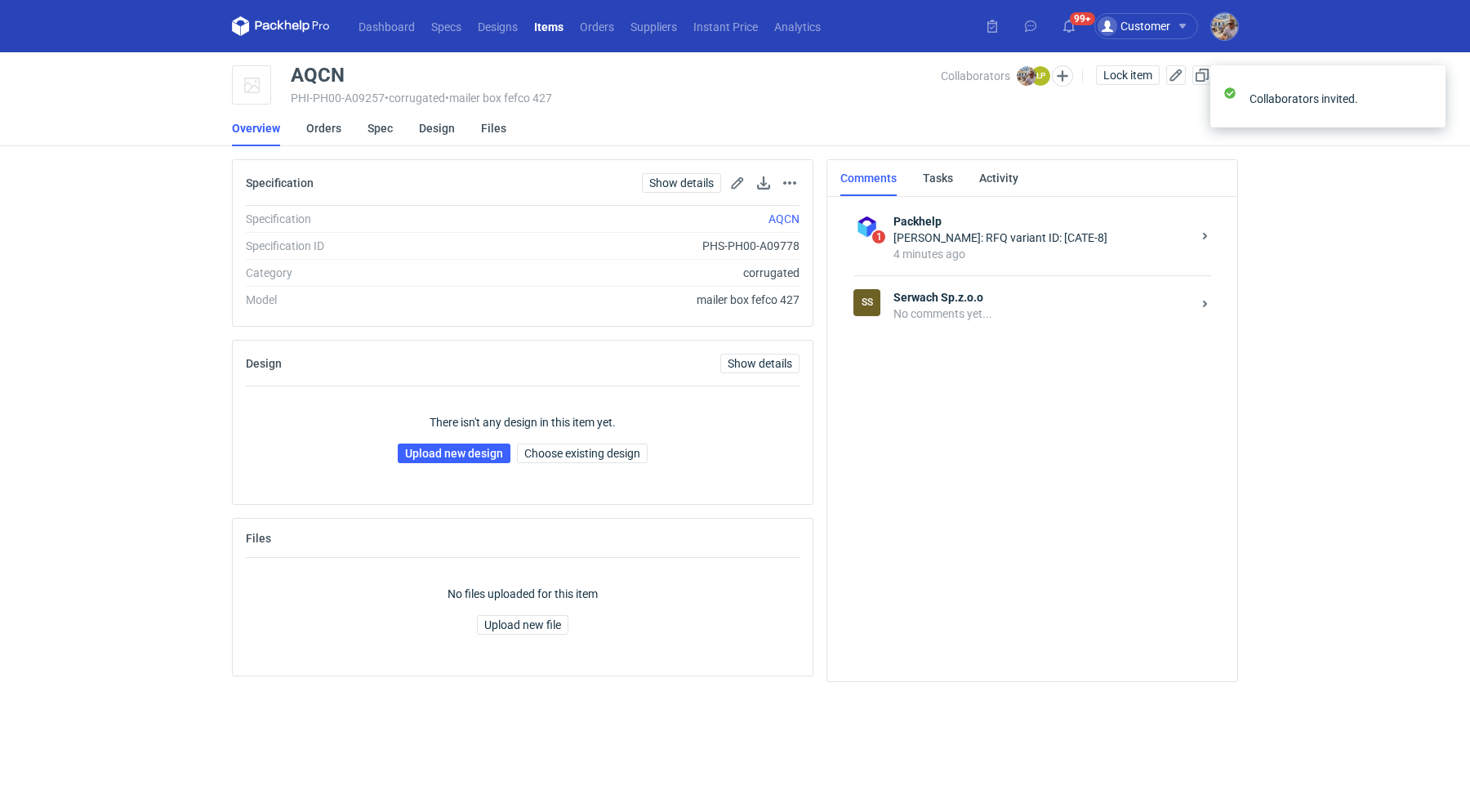
click at [918, 303] on strong "Serwach Sp.z.o.o" at bounding box center [1042, 297] width 298 height 16
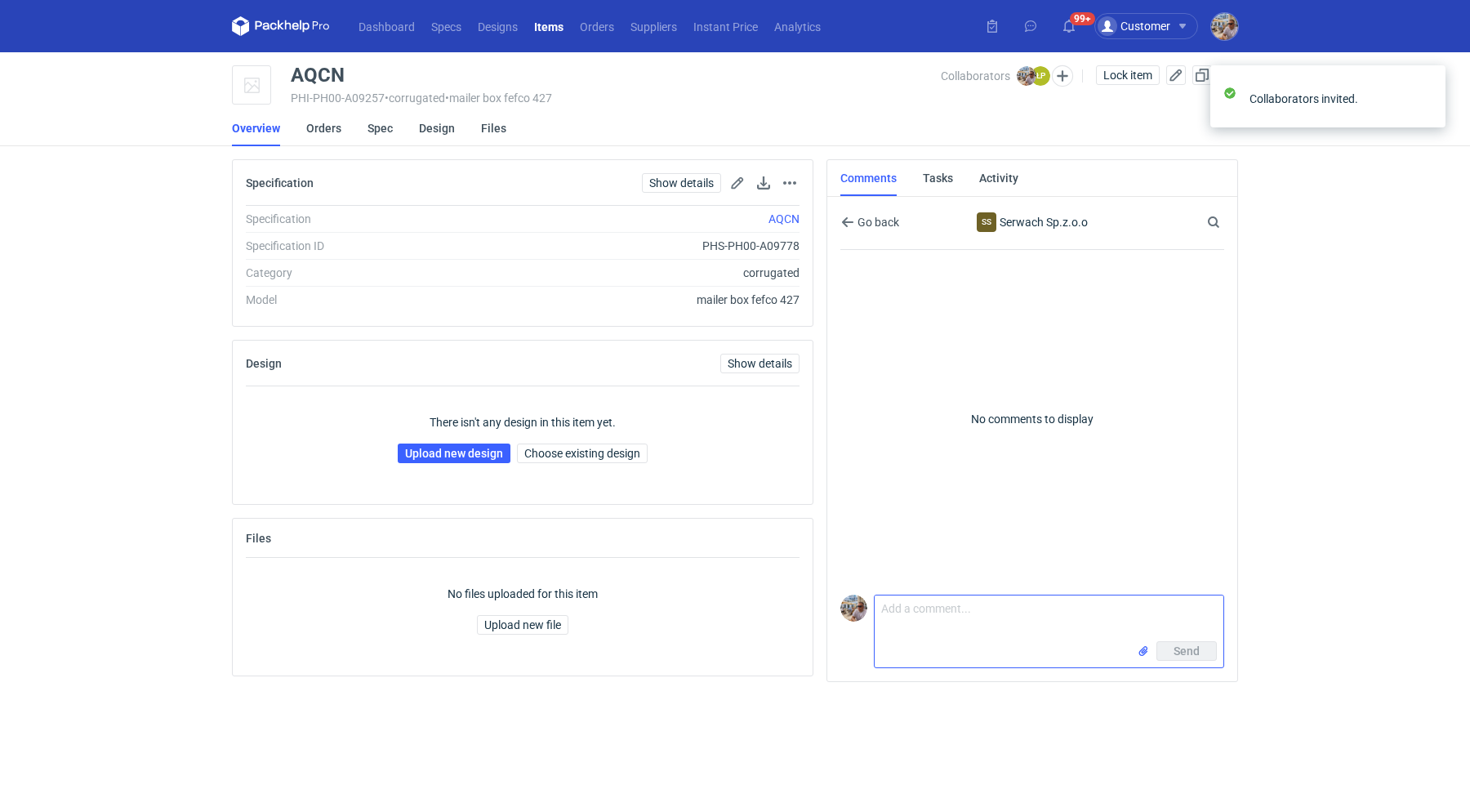
click at [949, 611] on textarea "Comment message" at bounding box center [1048, 618] width 349 height 46
paste textarea "CATE-8"
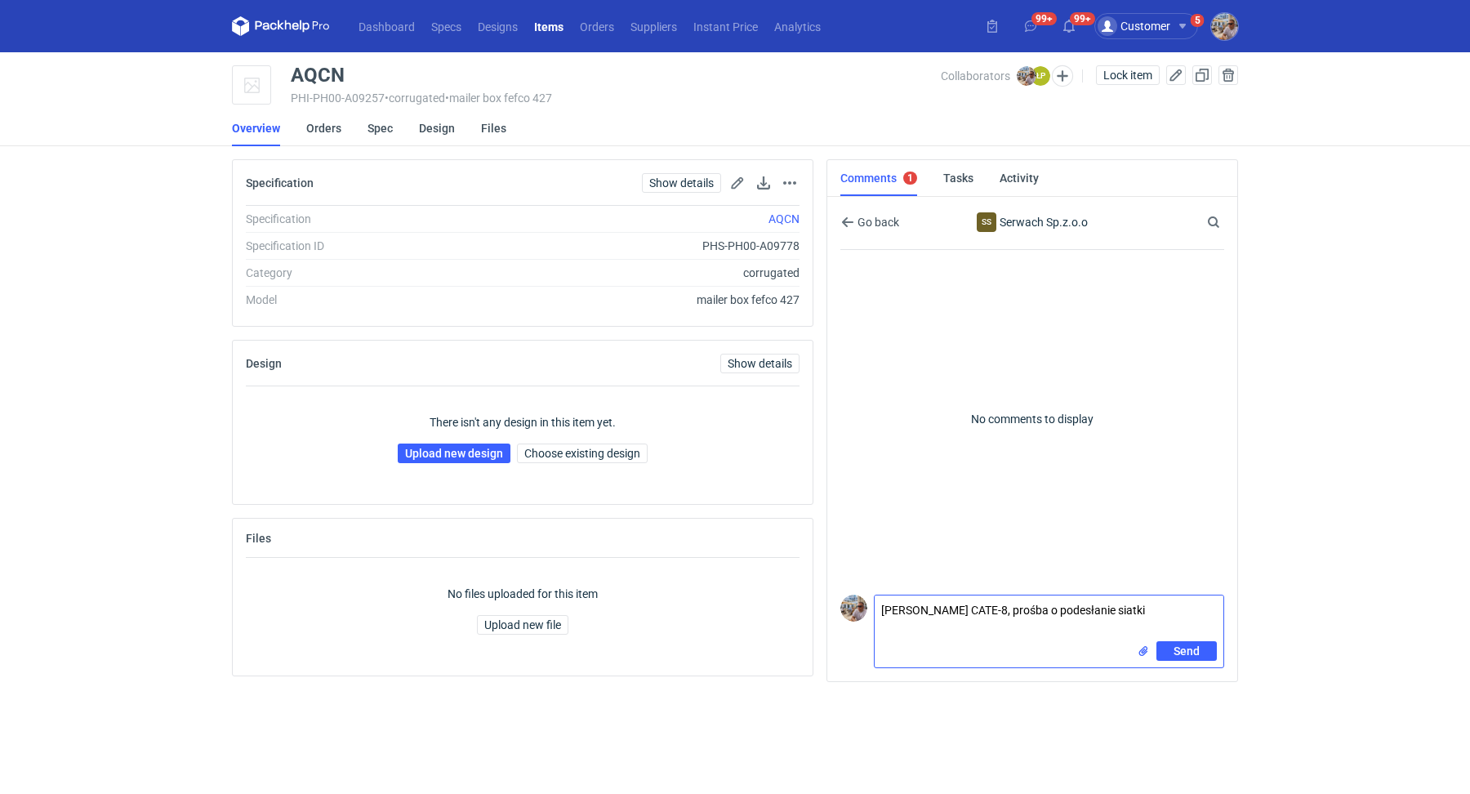
type textarea "Panie Łukaszu CATE-8, prośba o podesłanie siatki"
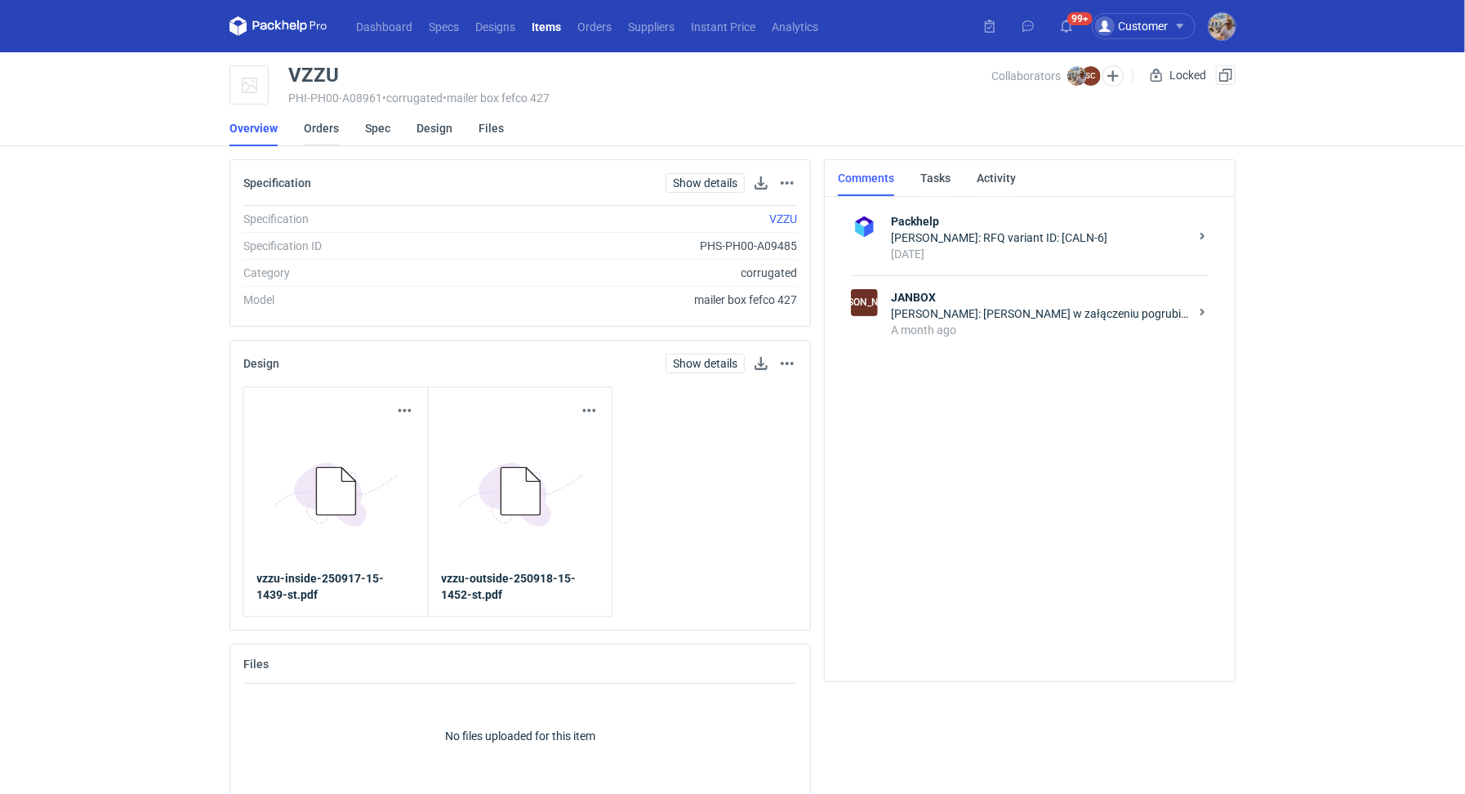
click at [314, 125] on link "Orders" at bounding box center [321, 128] width 35 height 36
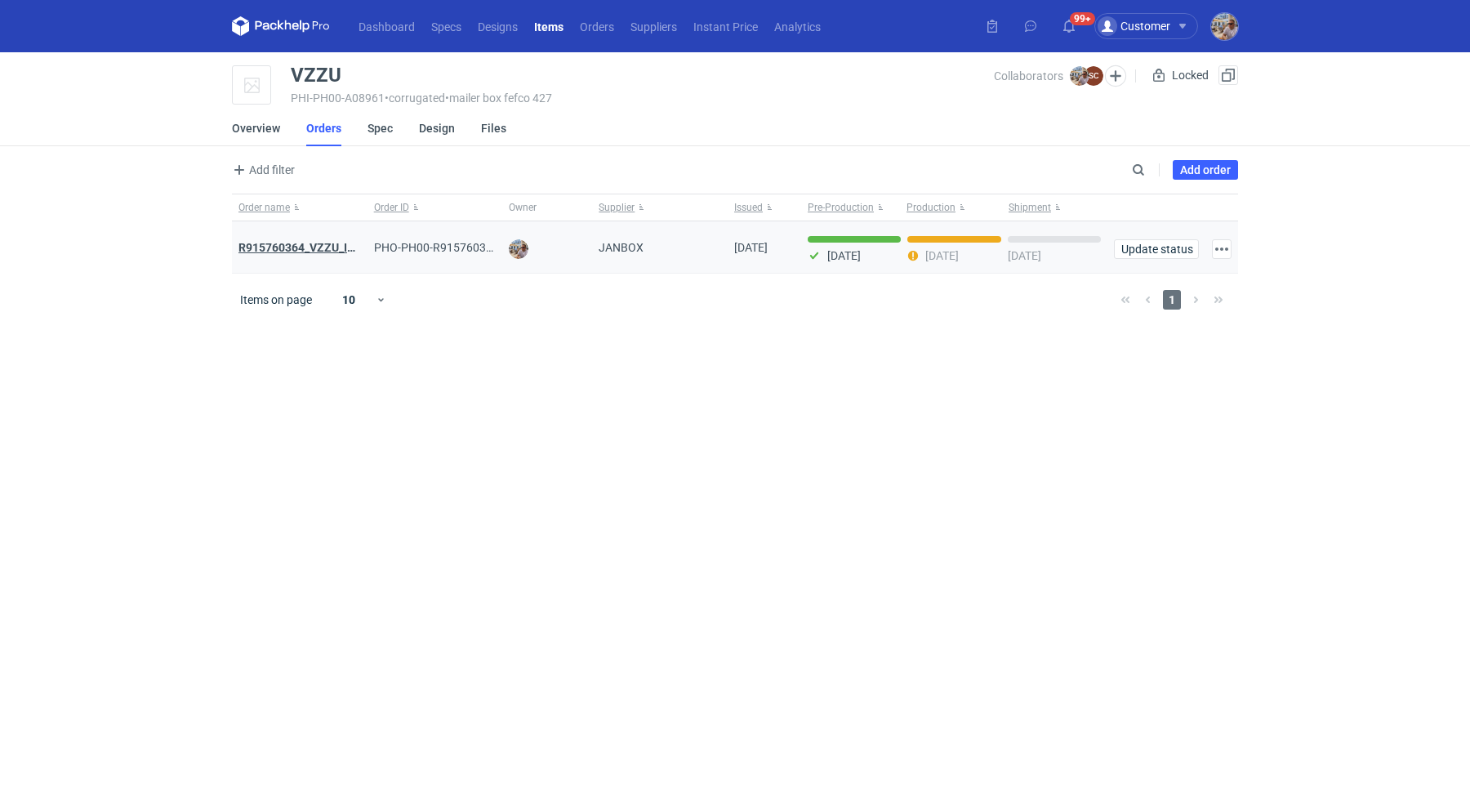
click at [335, 245] on strong "R915760364_VZZU_IOFY" at bounding box center [303, 247] width 131 height 13
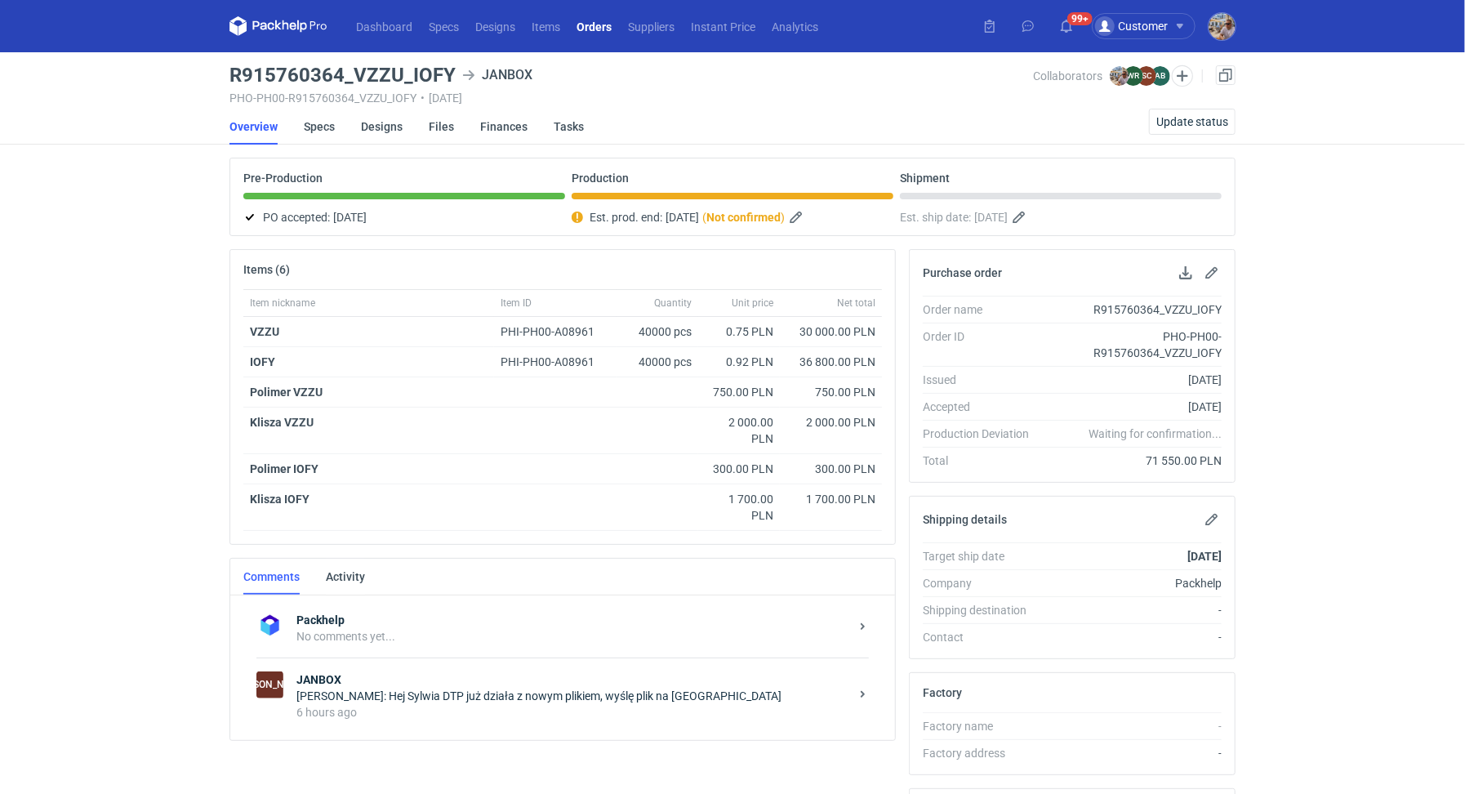
click at [363, 697] on div "Michał Palasek: Hej Sylwia DTP już działa z nowym plikiem, wyślę plik na nowej …" at bounding box center [572, 696] width 553 height 16
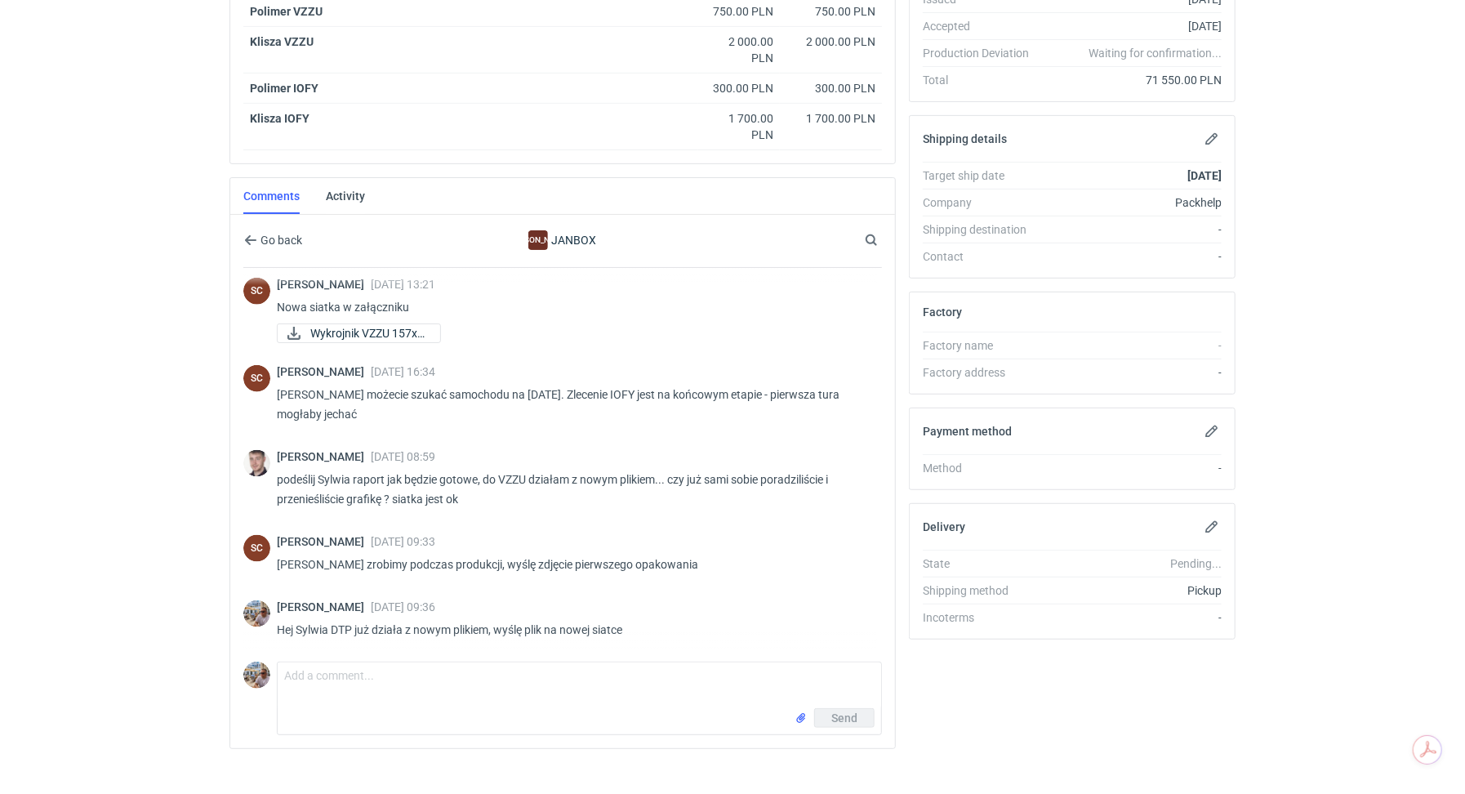
scroll to position [394, 0]
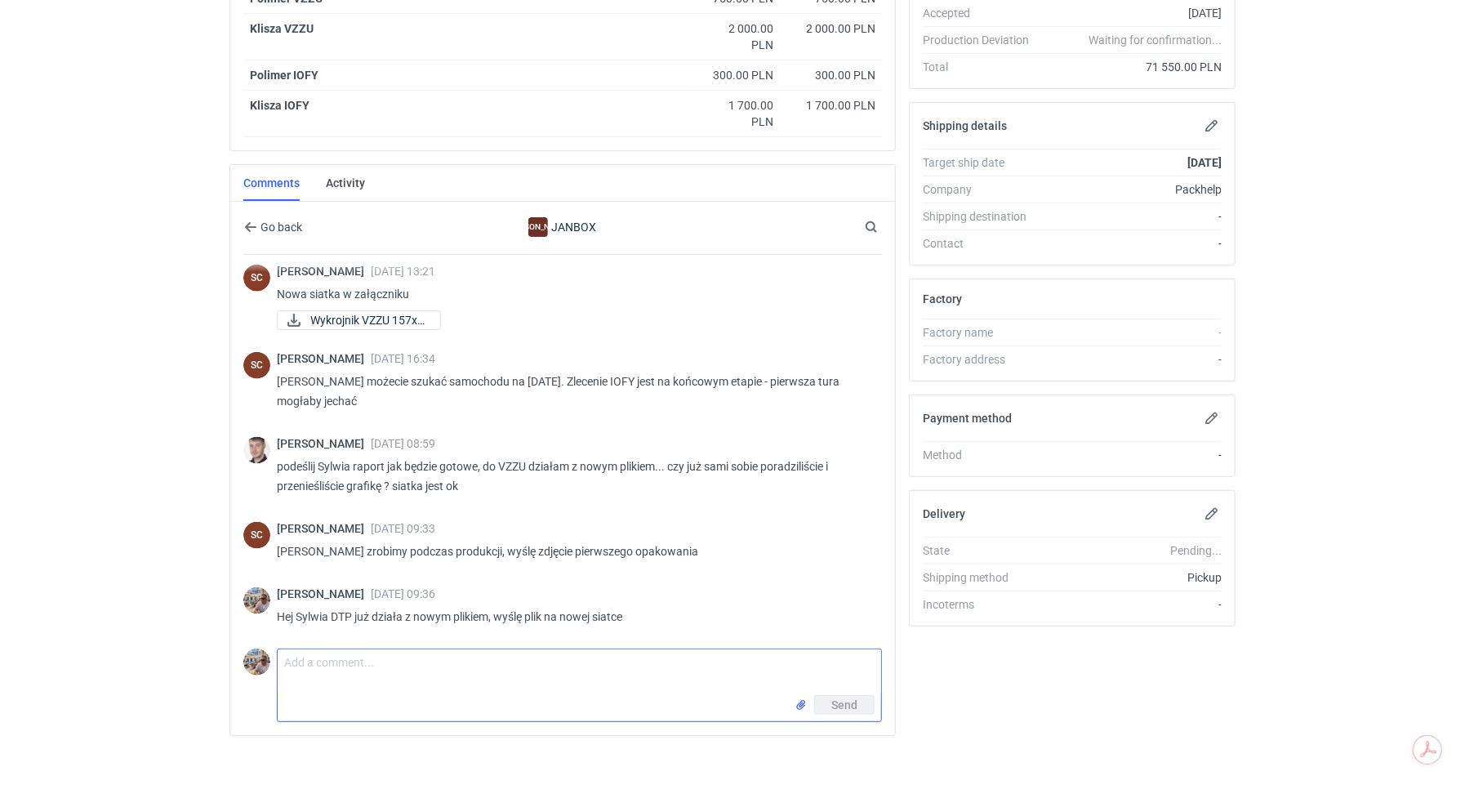
click at [392, 662] on textarea "Comment message" at bounding box center [579, 672] width 603 height 46
type textarea "Sylwia plik dla VZZU"
click at [805, 699] on input "file" at bounding box center [800, 704] width 13 height 17
click at [855, 744] on div "Send" at bounding box center [579, 744] width 603 height 26
click at [853, 739] on span "Send" at bounding box center [844, 740] width 26 height 11
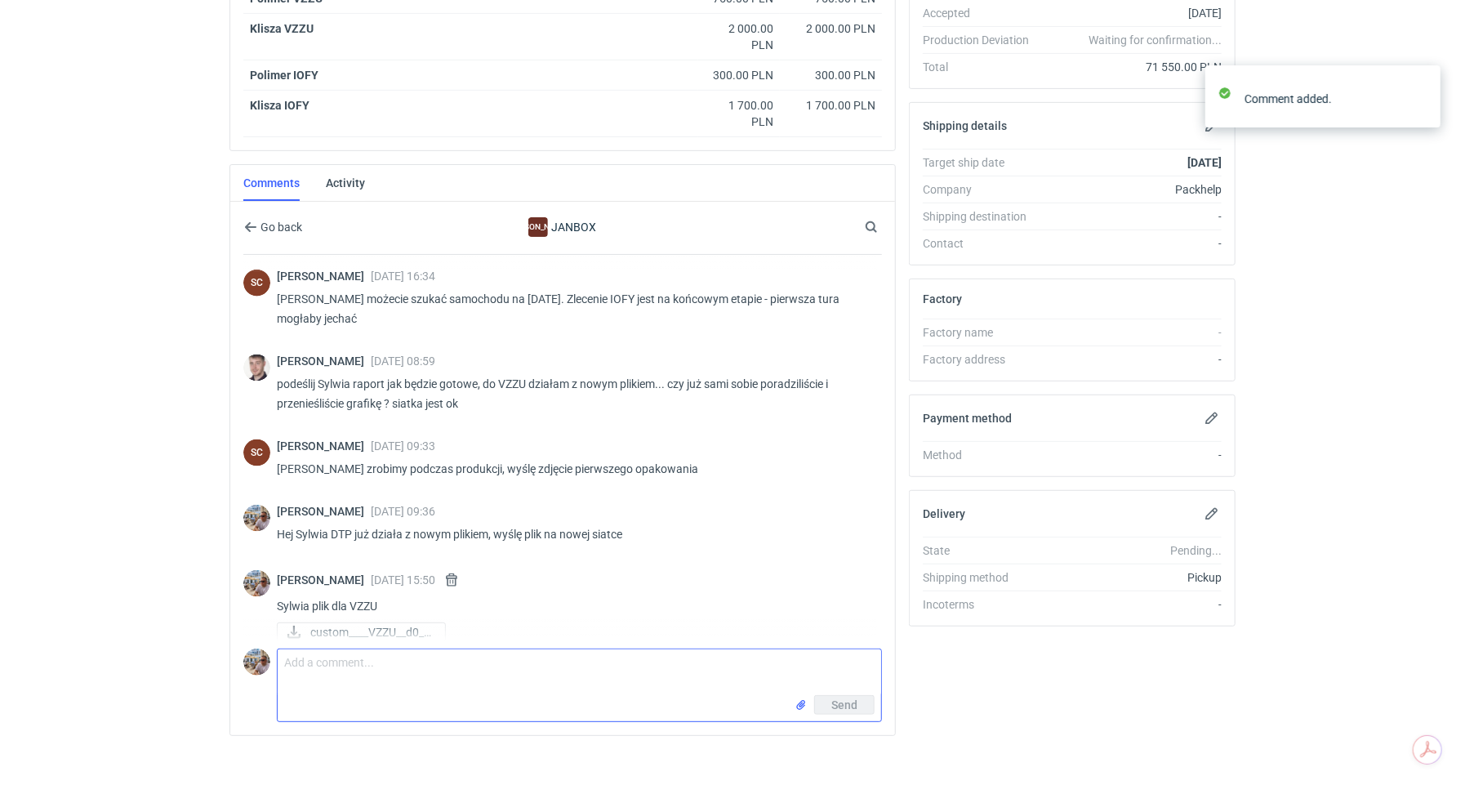
scroll to position [1433, 0]
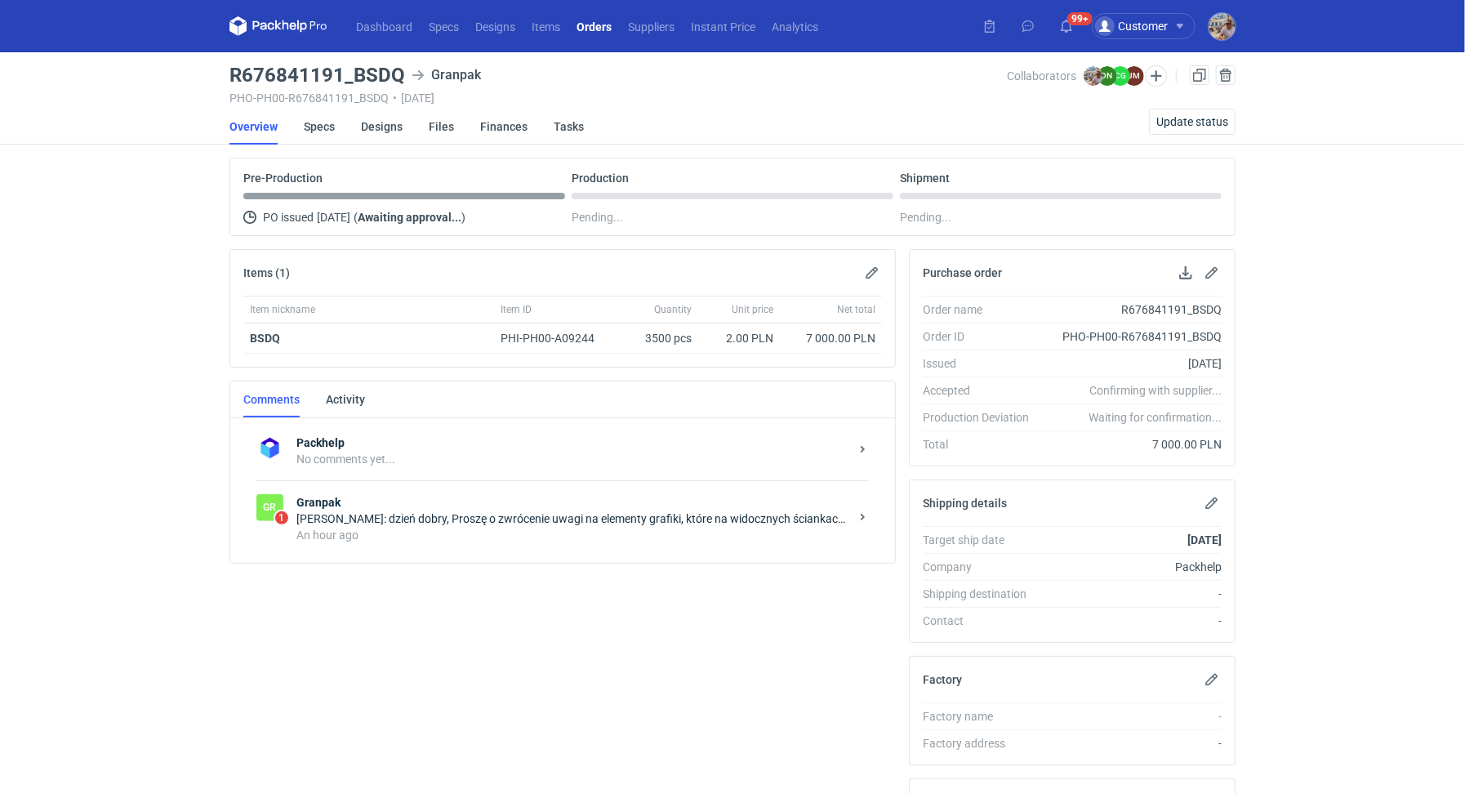
click at [452, 519] on div "[PERSON_NAME]: dzień dobry, Proszę o zwrócenie uwagi na elementy grafiki, które…" at bounding box center [572, 518] width 553 height 16
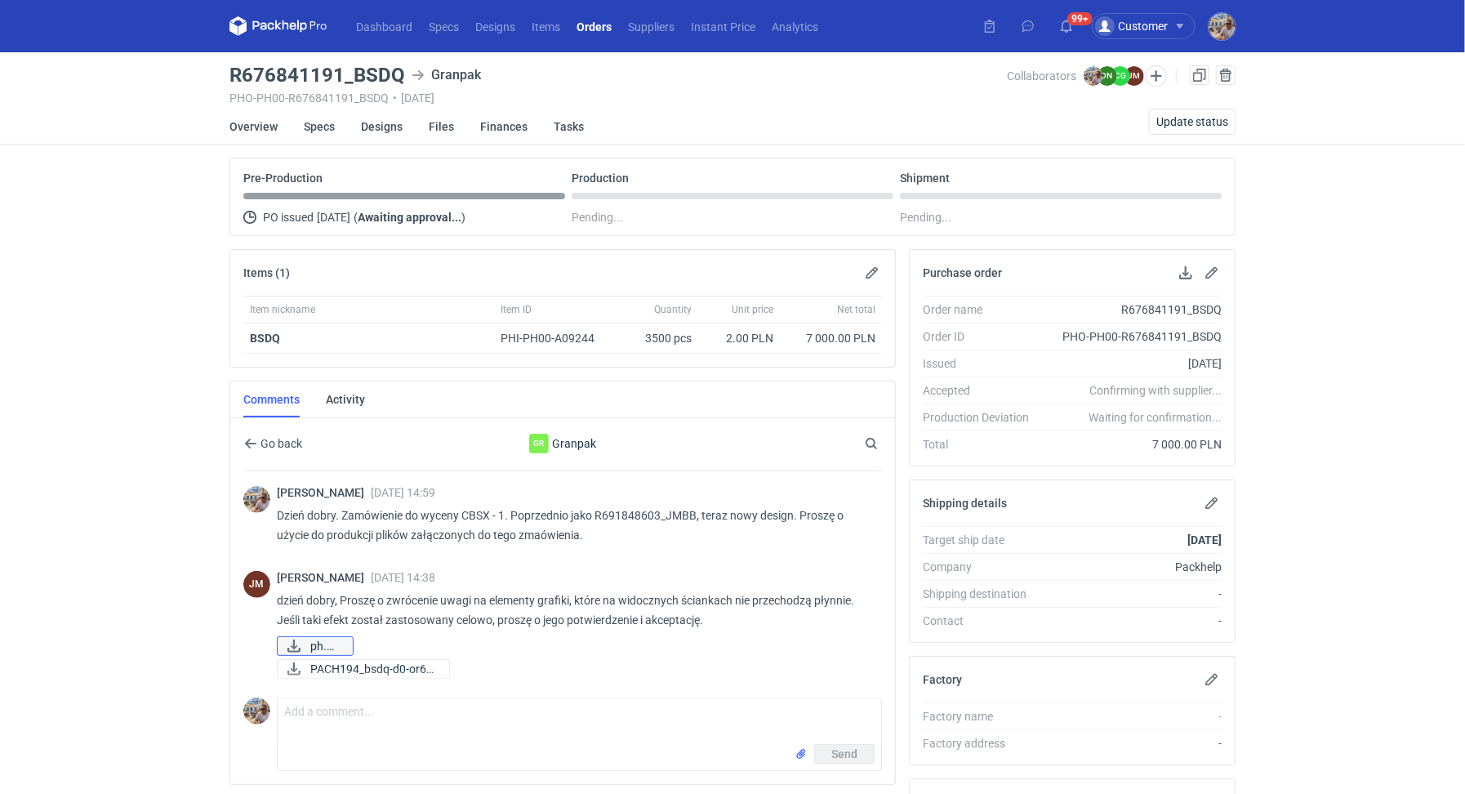
click at [327, 644] on span "ph.png" at bounding box center [324, 646] width 29 height 18
click at [325, 672] on span "PACH194_bsdq-d0-or67..." at bounding box center [373, 669] width 126 height 18
click at [354, 65] on h3 "R676841191_BSDQ" at bounding box center [317, 75] width 176 height 20
drag, startPoint x: 354, startPoint y: 73, endPoint x: 399, endPoint y: 72, distance: 44.9
click at [399, 72] on h3 "R676841191_BSDQ" at bounding box center [317, 75] width 176 height 20
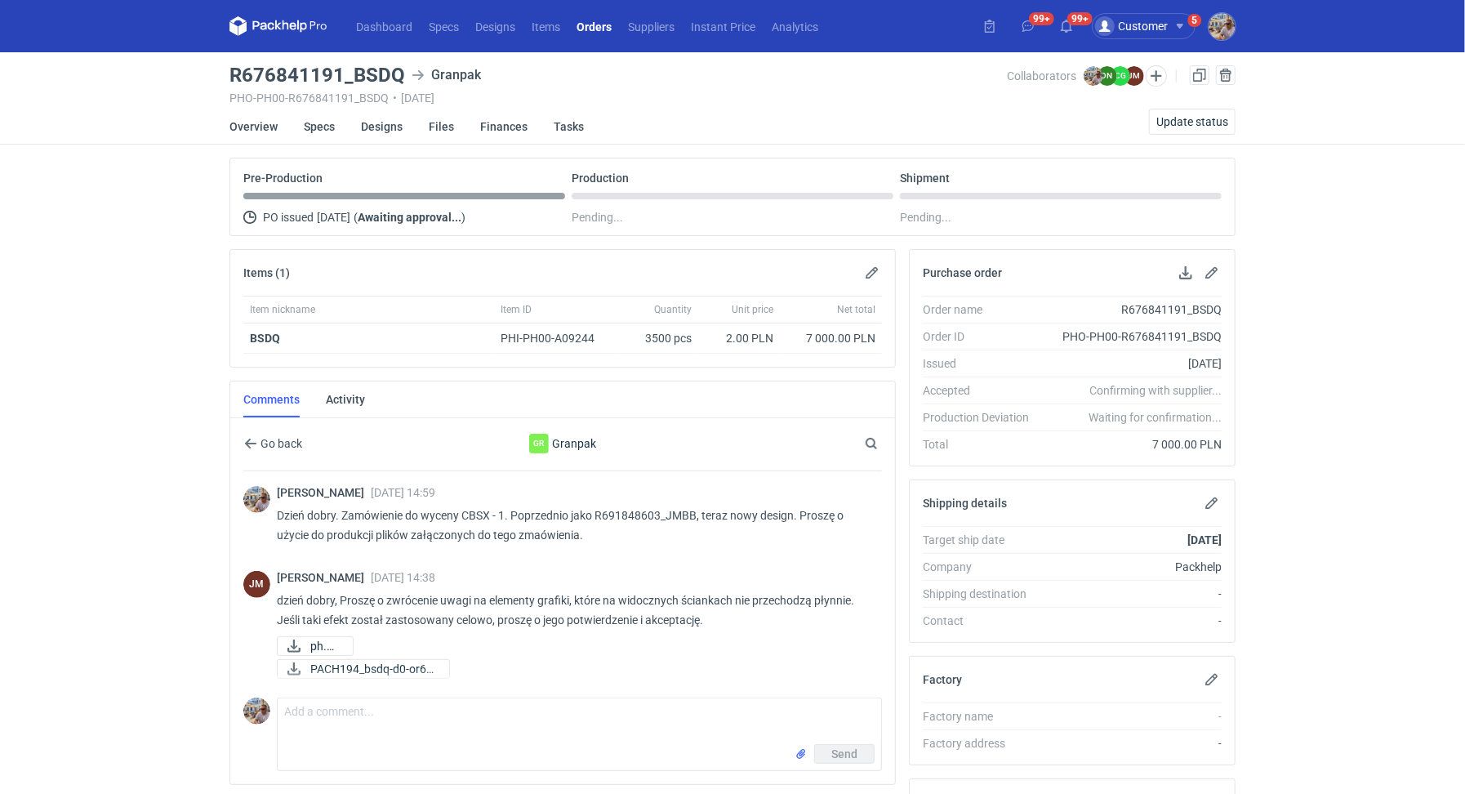
click at [399, 72] on h3 "R676841191_BSDQ" at bounding box center [317, 75] width 176 height 20
drag, startPoint x: 358, startPoint y: 70, endPoint x: 403, endPoint y: 66, distance: 45.1
click at [403, 66] on div "R676841191_BSDQ Granpak" at bounding box center [618, 75] width 778 height 20
copy h3 "BSDQ"
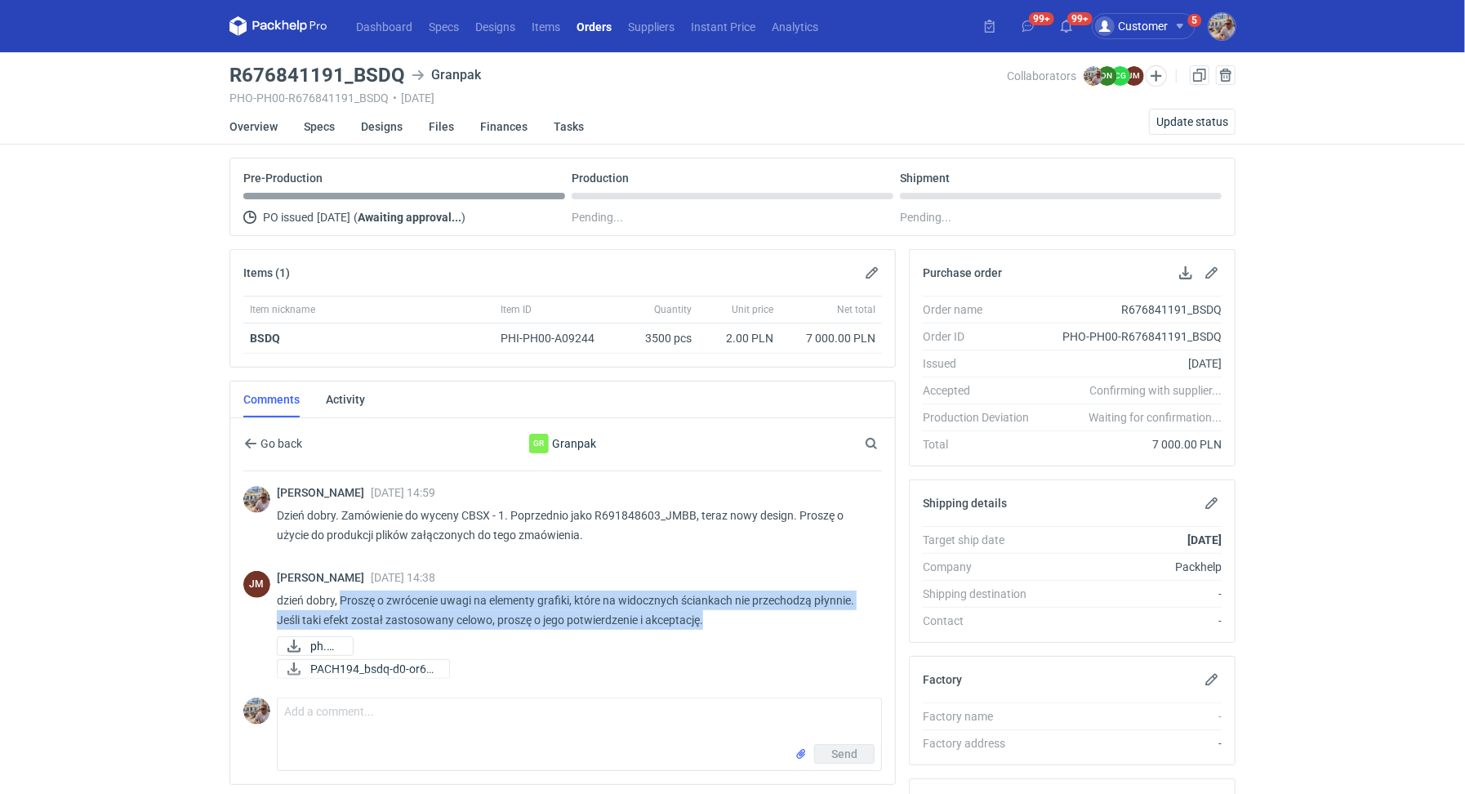
drag, startPoint x: 341, startPoint y: 594, endPoint x: 709, endPoint y: 618, distance: 368.2
click at [709, 618] on p "dzień dobry, Proszę o zwrócenie uwagi na elementy grafiki, które na widocznych …" at bounding box center [573, 609] width 592 height 39
copy p "Proszę o zwrócenie uwagi na elementy grafiki, które na widocznych ściankach nie…"
